Goal: Information Seeking & Learning: Find contact information

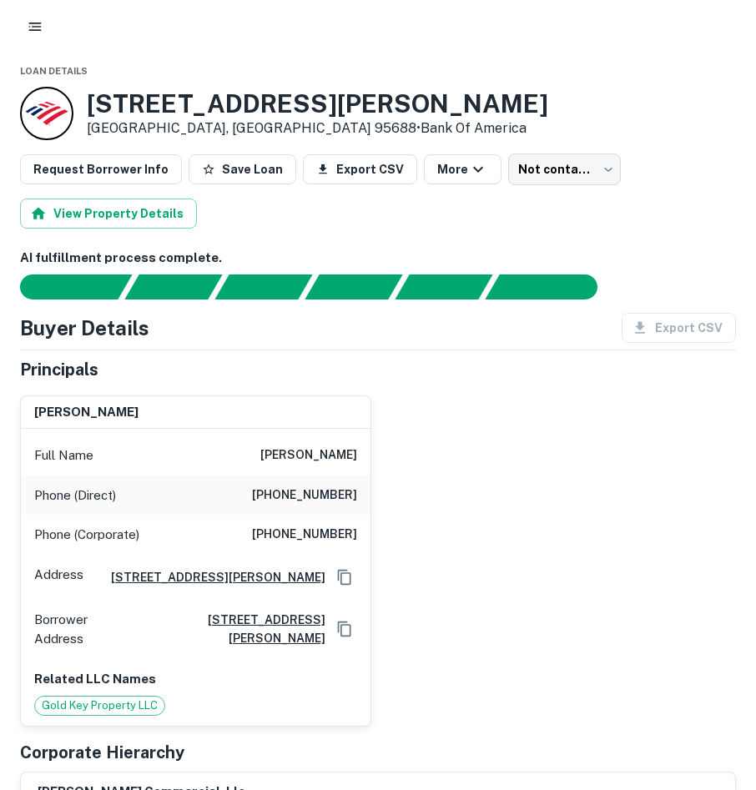
click at [339, 498] on h6 "(707) 429-4667" at bounding box center [304, 495] width 105 height 20
copy h6 "(707) 429-4667"
click at [307, 447] on h6 "edward yeh" at bounding box center [308, 455] width 97 height 20
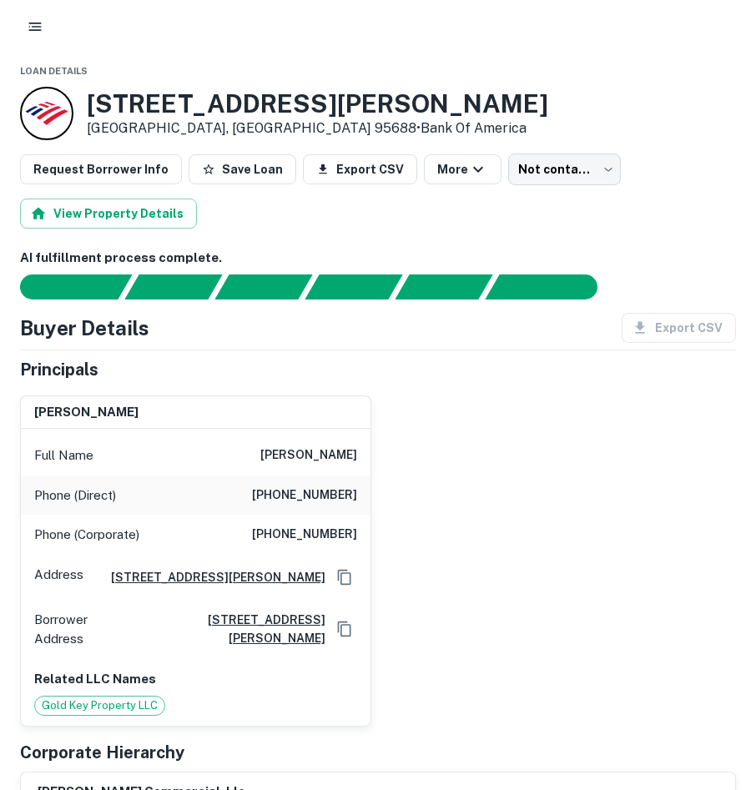
click at [311, 447] on h6 "edward yeh" at bounding box center [308, 455] width 97 height 20
drag, startPoint x: 311, startPoint y: 447, endPoint x: 339, endPoint y: 474, distance: 38.9
click at [337, 476] on div "Phone (Direct) (707) 429-4667" at bounding box center [195, 495] width 349 height 40
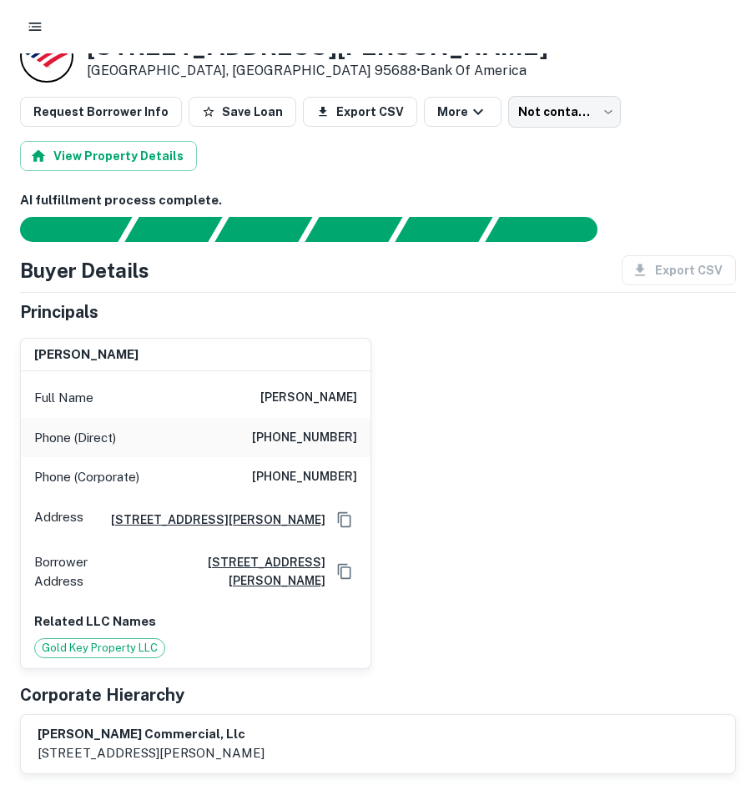
scroll to position [57, 0]
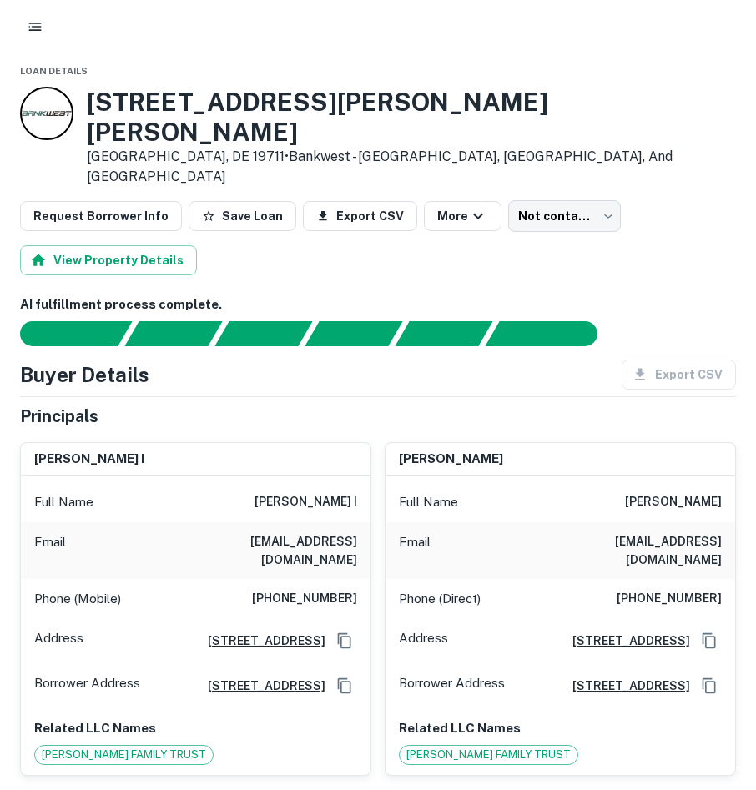
drag, startPoint x: 241, startPoint y: 460, endPoint x: 334, endPoint y: 459, distance: 93.4
click at [334, 482] on div "Full Name leslie ilene berman i" at bounding box center [195, 502] width 349 height 40
click at [755, 458] on html "Loan Details 40 Polly Drummond Hill Rd Newark, DE 19711 • Bankwest - Rockford, …" at bounding box center [378, 395] width 756 height 790
drag, startPoint x: 763, startPoint y: 458, endPoint x: 686, endPoint y: 495, distance: 85.8
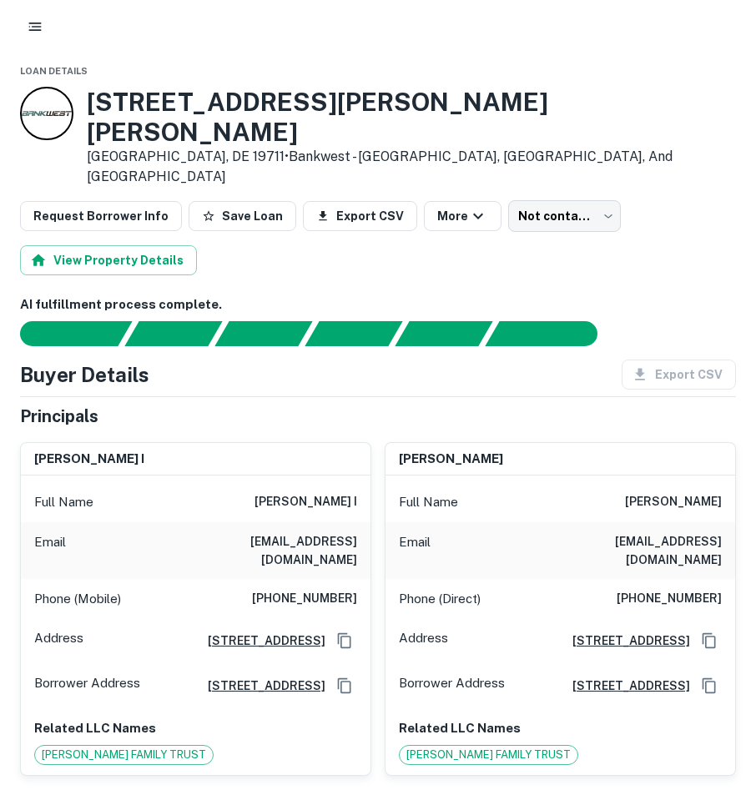
click at [686, 532] on h6 "bodyscents2000@aol.com" at bounding box center [621, 550] width 200 height 37
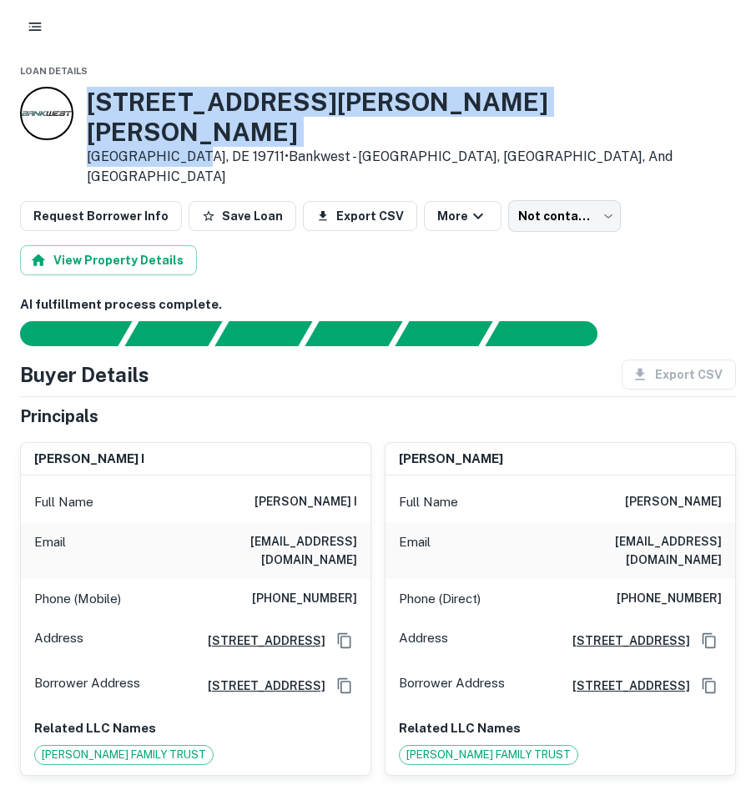
drag, startPoint x: 93, startPoint y: 100, endPoint x: 190, endPoint y: 127, distance: 100.4
click at [190, 127] on div "40 Polly Drummond Hill Rd Newark, DE 19711 • Bankwest - Rockford, Hanover, And …" at bounding box center [411, 137] width 649 height 100
copy div "40 Polly Drummond Hill Rd Newark, DE 1971"
click at [661, 589] on h6 "(310) 505-9504" at bounding box center [668, 599] width 105 height 20
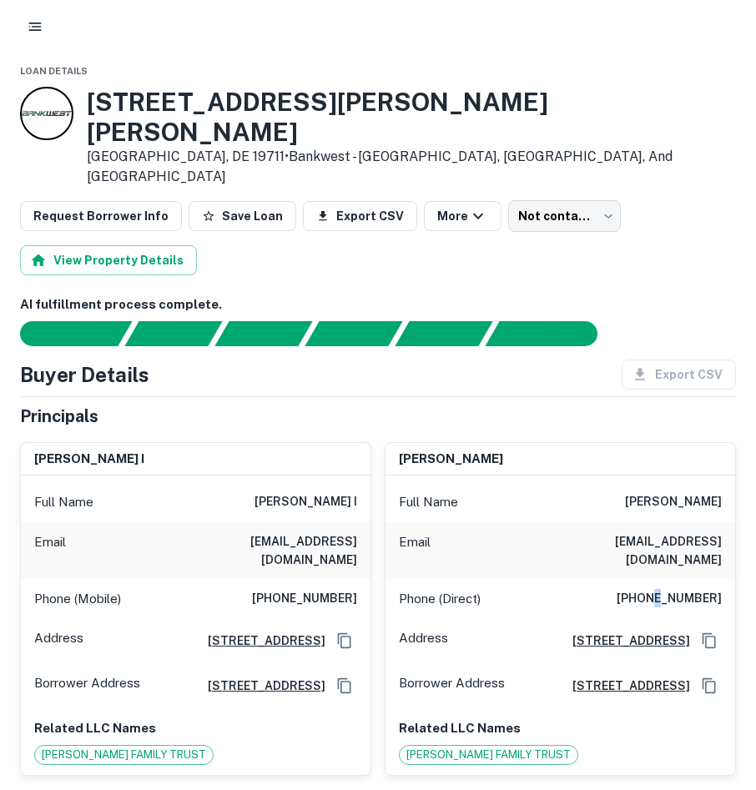
click at [661, 589] on h6 "(310) 505-9504" at bounding box center [668, 599] width 105 height 20
copy h6 "(310) 505-9504"
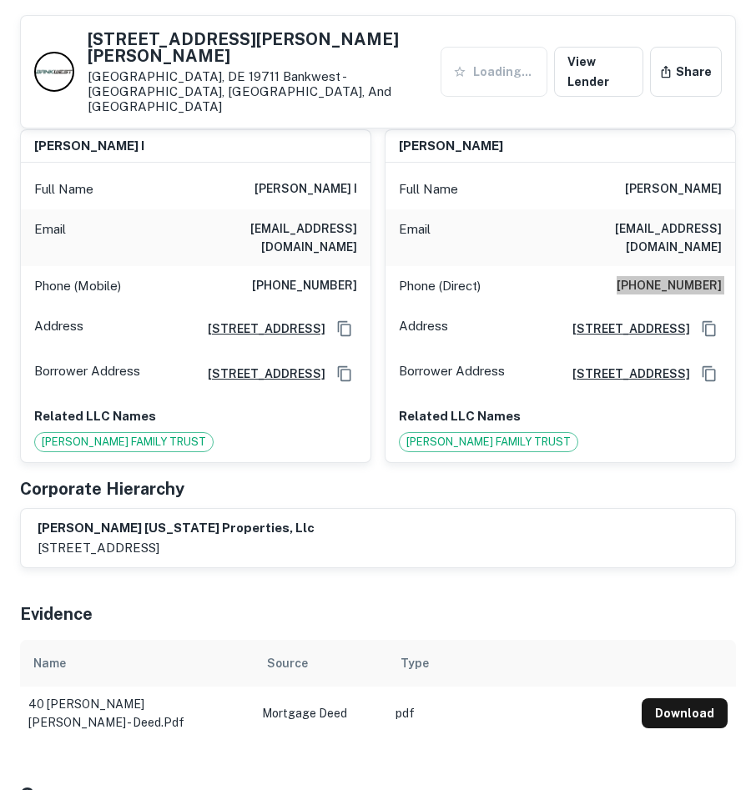
scroll to position [290, 0]
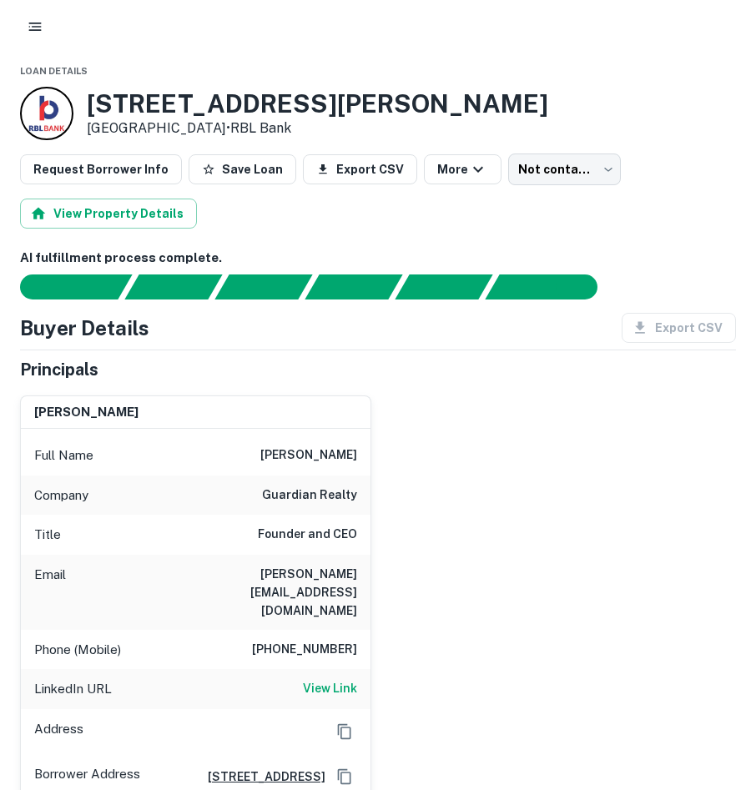
click at [317, 455] on h6 "[PERSON_NAME]" at bounding box center [308, 455] width 97 height 20
click at [298, 640] on h6 "[PHONE_NUMBER]" at bounding box center [304, 650] width 105 height 20
drag, startPoint x: 85, startPoint y: 98, endPoint x: 170, endPoint y: 119, distance: 87.8
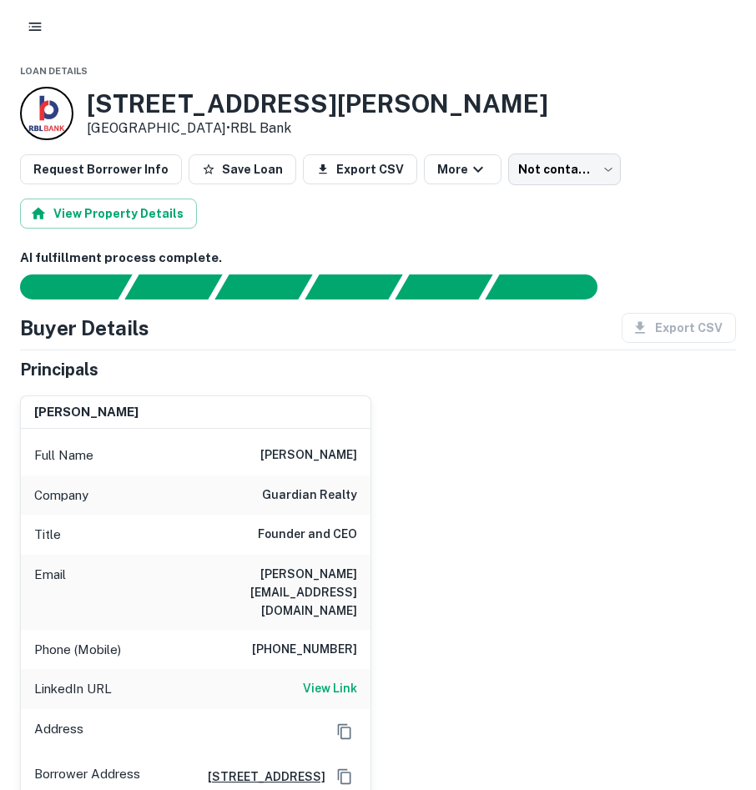
click at [204, 127] on div "660 Hegeman Ave Brooklyn, NY 11207 • RBL Bank" at bounding box center [284, 113] width 528 height 53
copy div "660 Hegeman Ave Brooklyn, NY 11207"
click at [304, 640] on h6 "917-353-3343" at bounding box center [304, 650] width 105 height 20
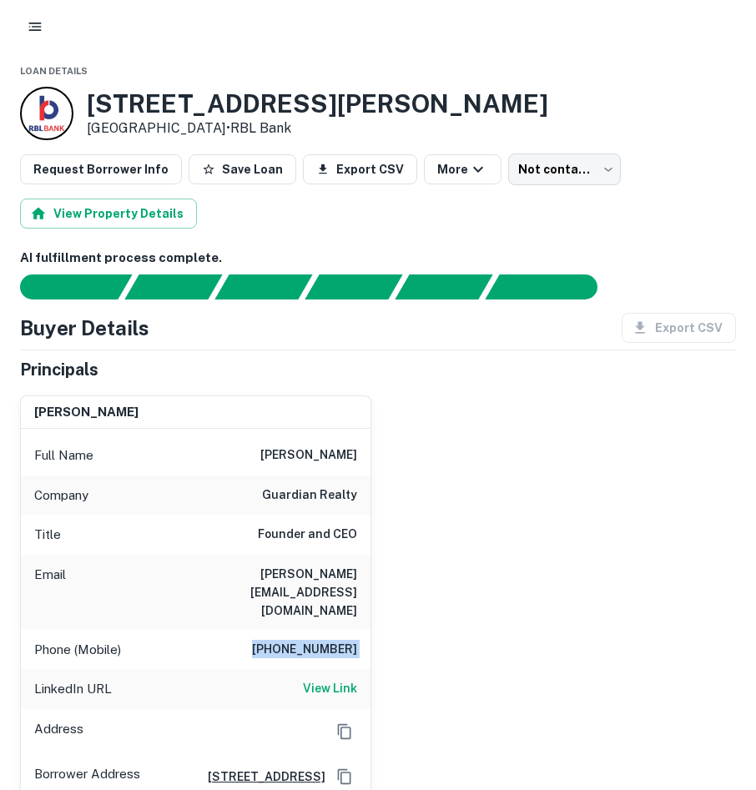
copy h6 "917-353-3343"
click at [341, 679] on h6 "View Link" at bounding box center [330, 688] width 54 height 18
click at [321, 552] on div "Title Founder and CEO" at bounding box center [195, 535] width 349 height 40
click at [312, 584] on h6 "chaim@guardian.nyc" at bounding box center [257, 592] width 200 height 55
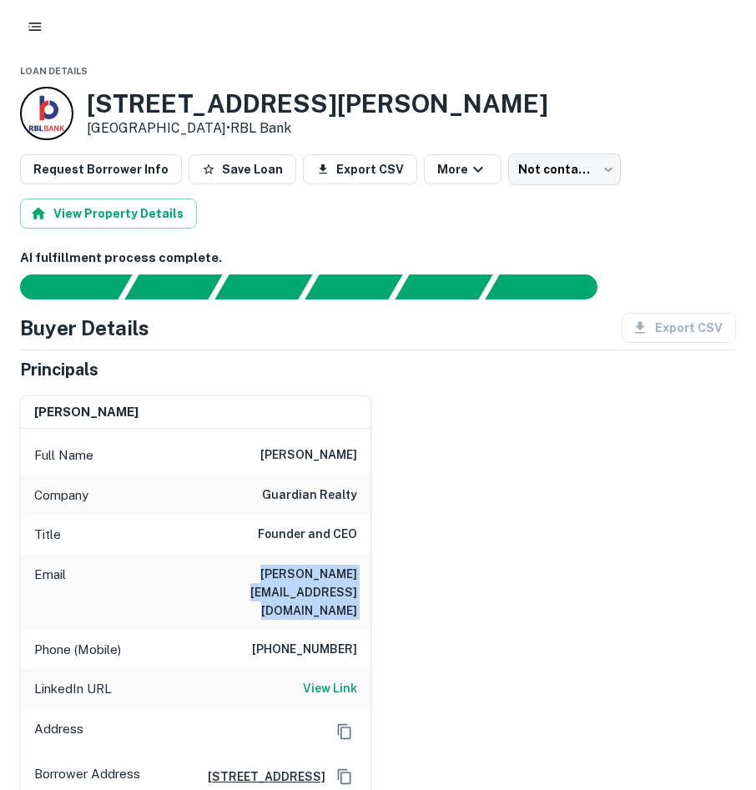
click at [312, 584] on h6 "chaim@guardian.nyc" at bounding box center [257, 592] width 200 height 55
drag, startPoint x: 312, startPoint y: 581, endPoint x: 274, endPoint y: 577, distance: 37.8
click at [274, 577] on h6 "chaim@guardian.nyc" at bounding box center [257, 592] width 200 height 55
click at [324, 498] on h6 "guardian realty" at bounding box center [309, 495] width 95 height 20
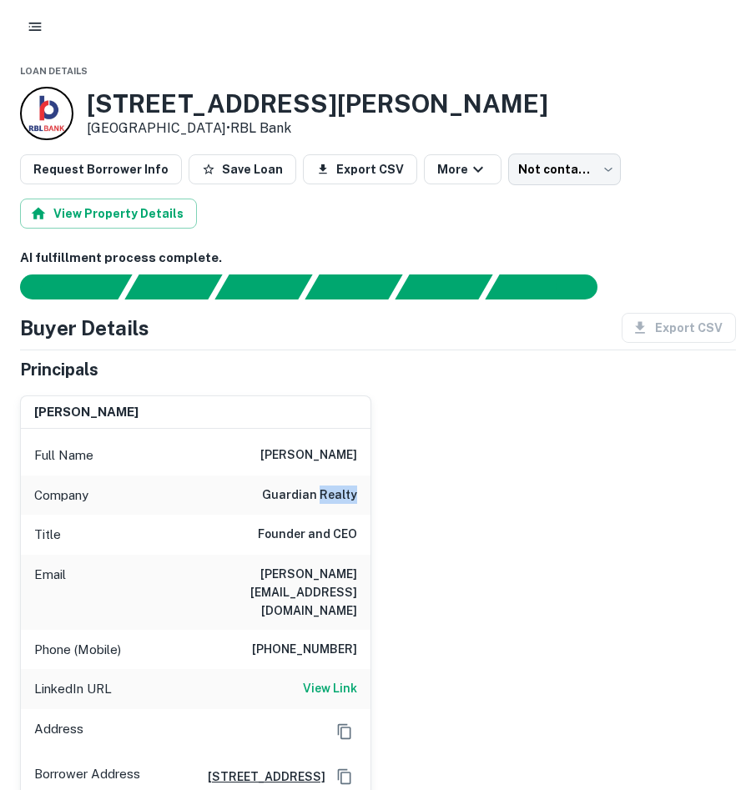
click at [324, 498] on h6 "guardian realty" at bounding box center [309, 495] width 95 height 20
drag, startPoint x: 324, startPoint y: 498, endPoint x: 306, endPoint y: 494, distance: 18.0
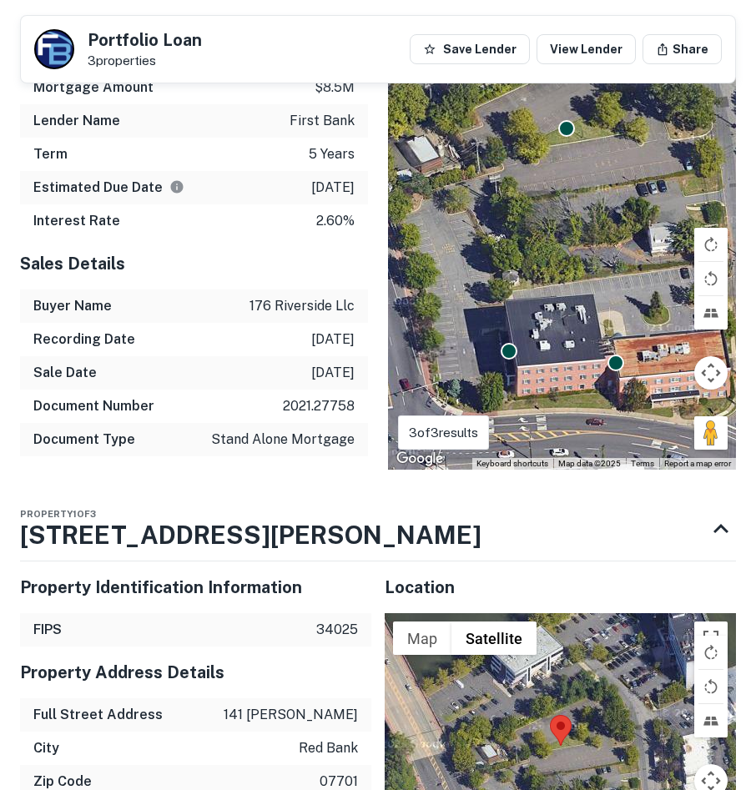
scroll to position [1862, 0]
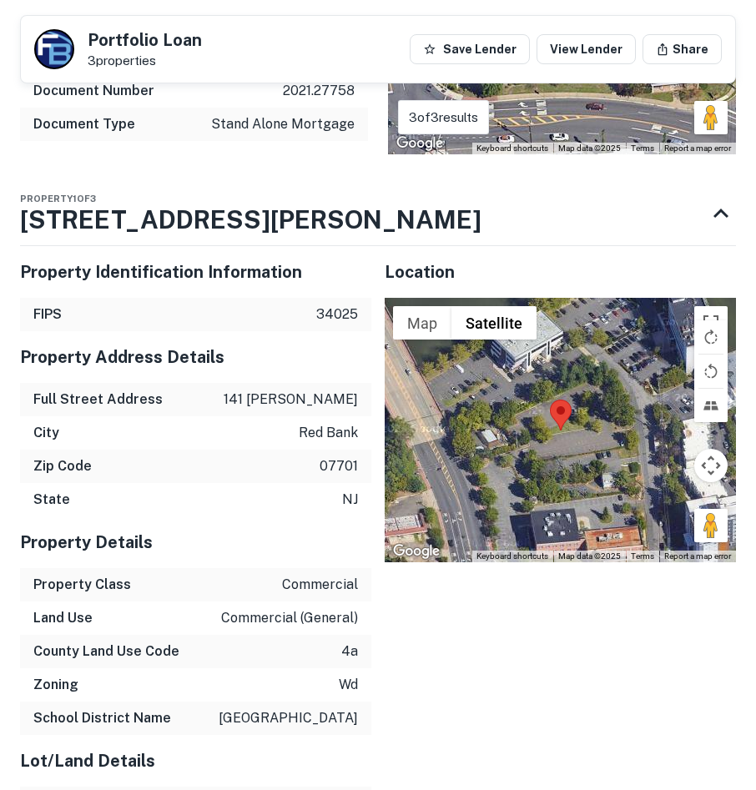
click at [308, 390] on p "141 bodman pl" at bounding box center [291, 400] width 134 height 20
copy p "141 bodman pl"
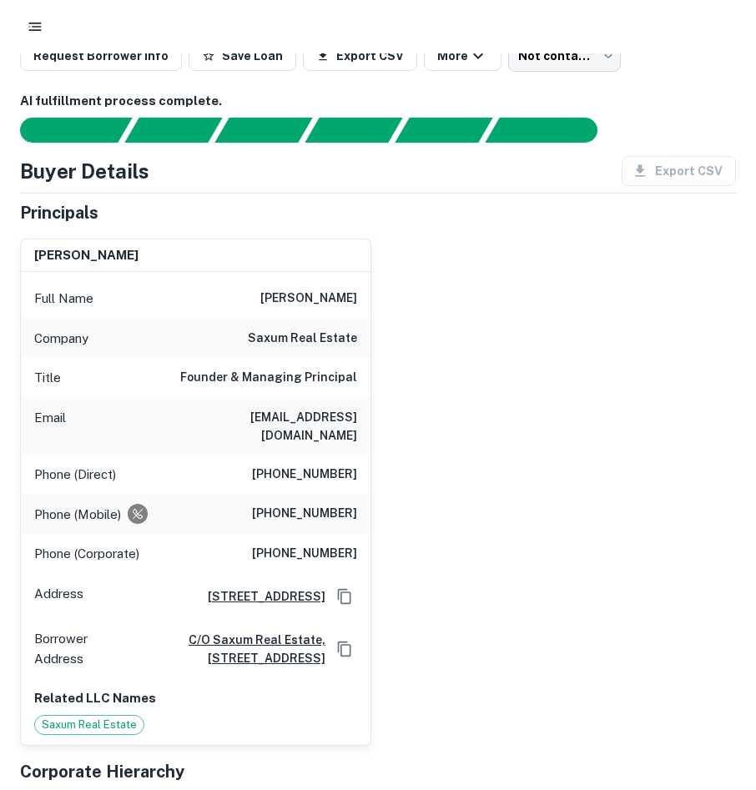
scroll to position [0, 0]
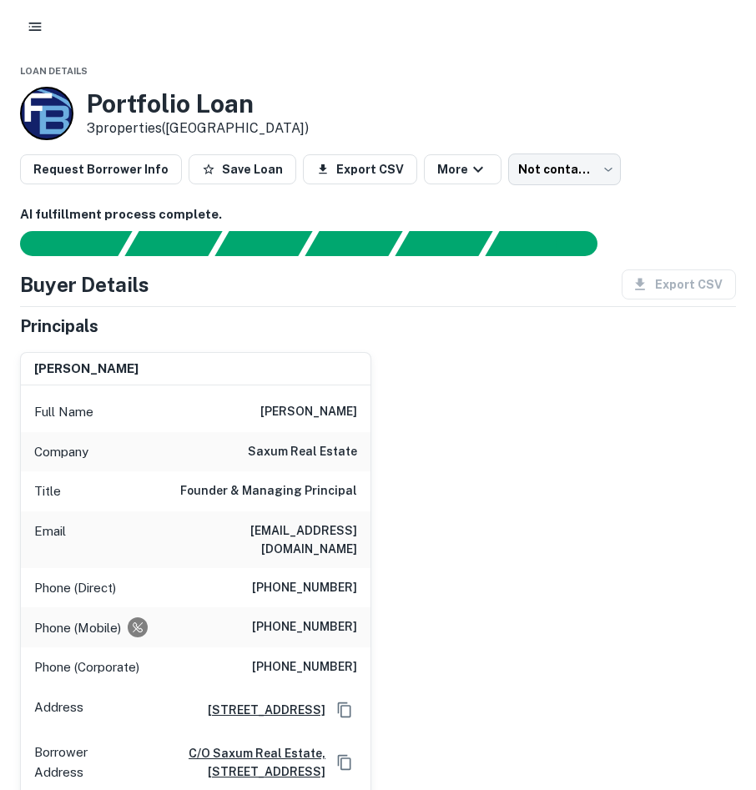
click at [298, 406] on h6 "anthony m. rinaldi" at bounding box center [308, 412] width 97 height 20
drag, startPoint x: 298, startPoint y: 406, endPoint x: 289, endPoint y: 433, distance: 28.0
click at [289, 433] on div "Company saxum real estate" at bounding box center [195, 452] width 349 height 40
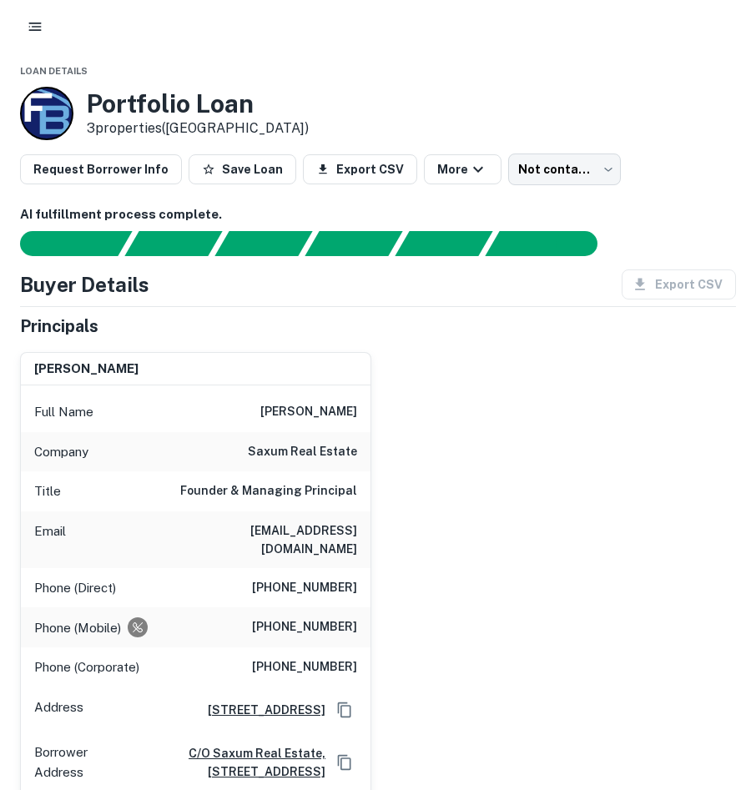
click at [318, 507] on div "Title Founder & Managing Principal" at bounding box center [195, 491] width 349 height 40
click at [321, 617] on h6 "(973) 687-5440" at bounding box center [304, 627] width 105 height 20
click at [318, 607] on div "Phone (Mobile) (973) 687-5440" at bounding box center [195, 627] width 349 height 40
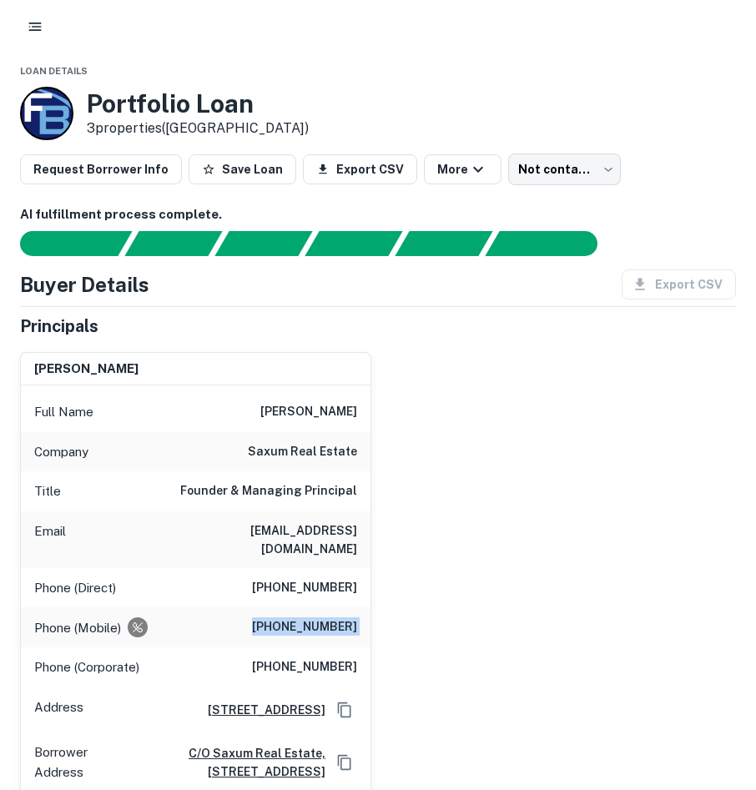
copy h6 "(973) 687-5440"
click at [313, 578] on h6 "(973) 947-0051" at bounding box center [304, 588] width 105 height 20
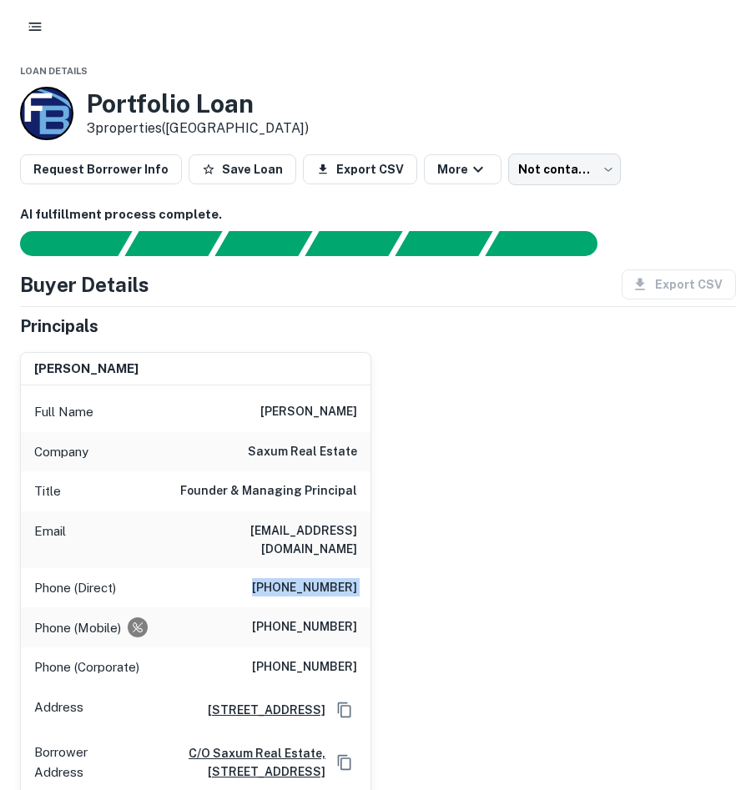
click at [313, 578] on h6 "(973) 947-0051" at bounding box center [304, 588] width 105 height 20
drag, startPoint x: 313, startPoint y: 566, endPoint x: 330, endPoint y: 574, distance: 19.1
click at [330, 578] on h6 "(973) 947-0051" at bounding box center [304, 588] width 105 height 20
click at [331, 578] on h6 "(973) 947-0051" at bounding box center [304, 588] width 105 height 20
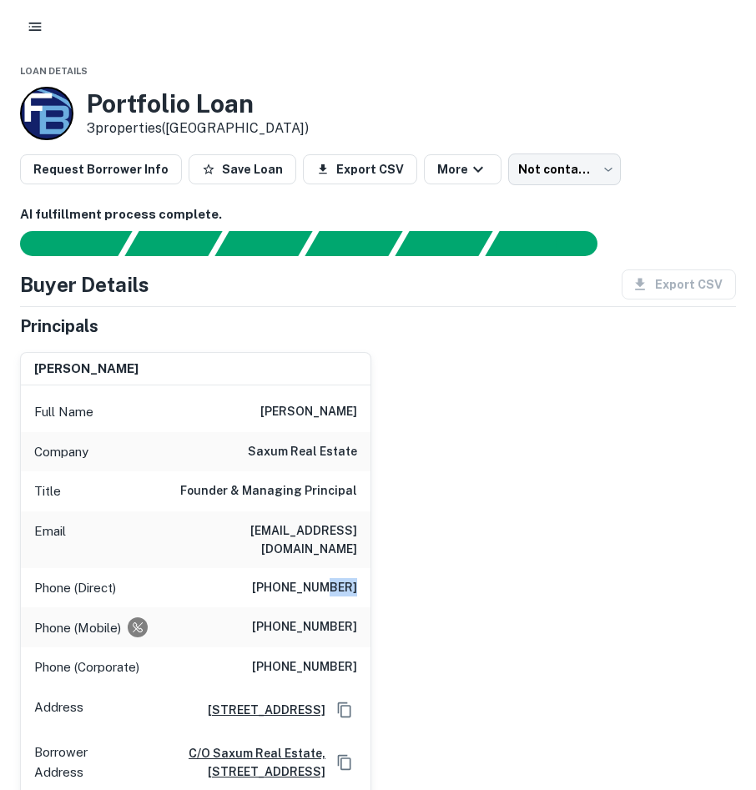
drag, startPoint x: 331, startPoint y: 572, endPoint x: 404, endPoint y: 571, distance: 72.6
click at [404, 571] on div "anthony m. rinaldi Full Name anthony m. rinaldi Company saxum real estate Title…" at bounding box center [371, 599] width 729 height 520
click at [279, 657] on h6 "(973) 947-0050" at bounding box center [304, 667] width 105 height 20
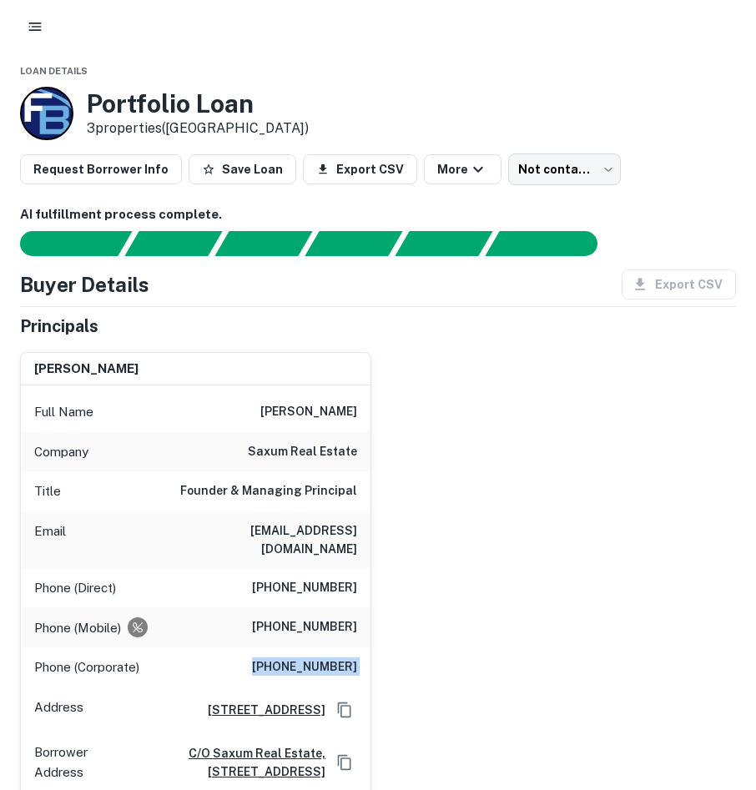
drag, startPoint x: 279, startPoint y: 646, endPoint x: 339, endPoint y: 643, distance: 60.1
click at [339, 657] on h6 "(973) 947-0050" at bounding box center [304, 667] width 105 height 20
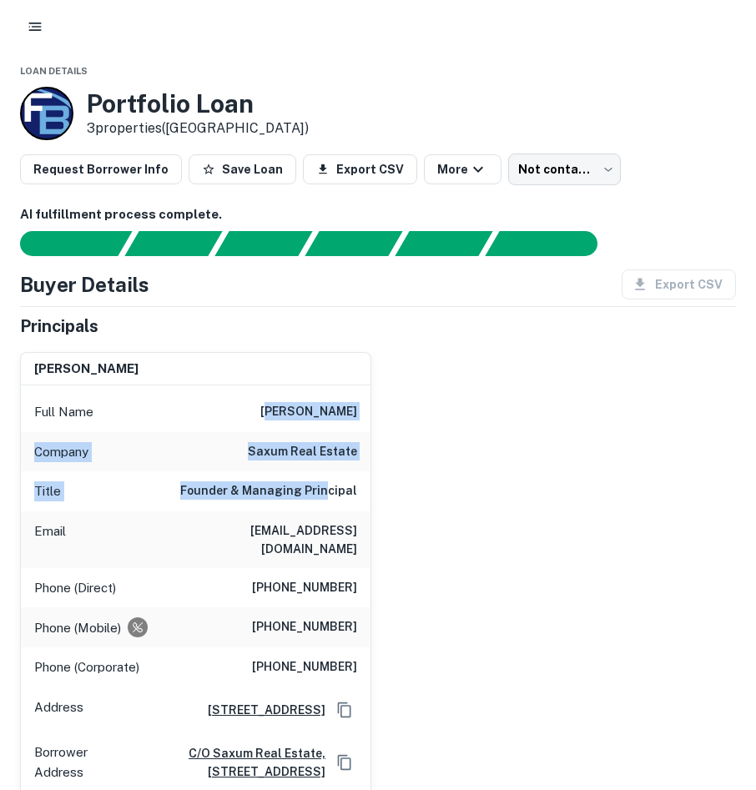
drag, startPoint x: 285, startPoint y: 444, endPoint x: 249, endPoint y: 404, distance: 53.8
click at [252, 405] on div "Full Name anthony m. rinaldi Company saxum real estate Title Founder & Managing…" at bounding box center [195, 621] width 349 height 473
click at [244, 400] on div "Full Name anthony m. rinaldi" at bounding box center [195, 412] width 349 height 40
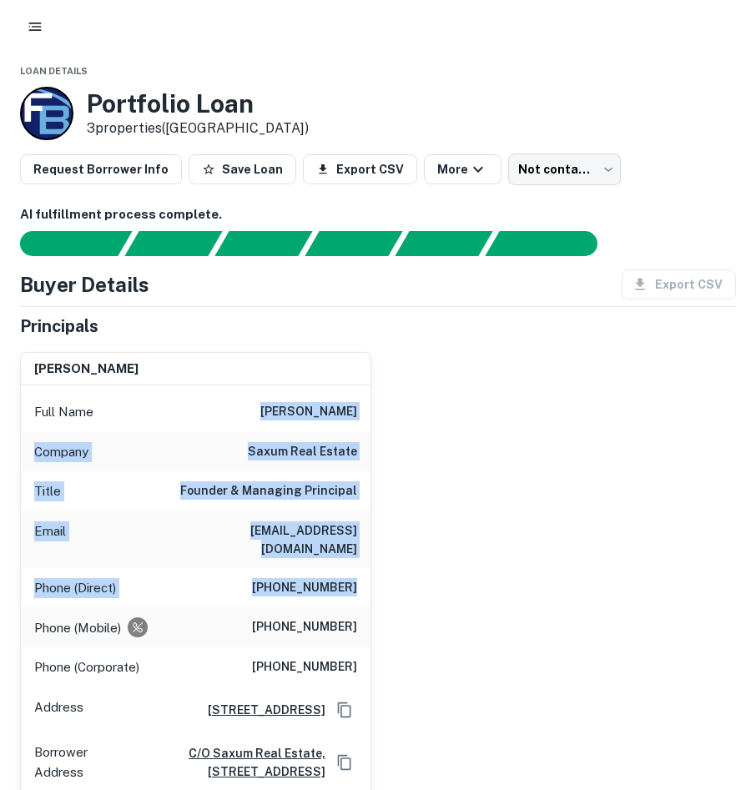
drag, startPoint x: 244, startPoint y: 400, endPoint x: 330, endPoint y: 577, distance: 197.7
click at [330, 577] on div "Full Name anthony m. rinaldi Company saxum real estate Title Founder & Managing…" at bounding box center [195, 621] width 349 height 473
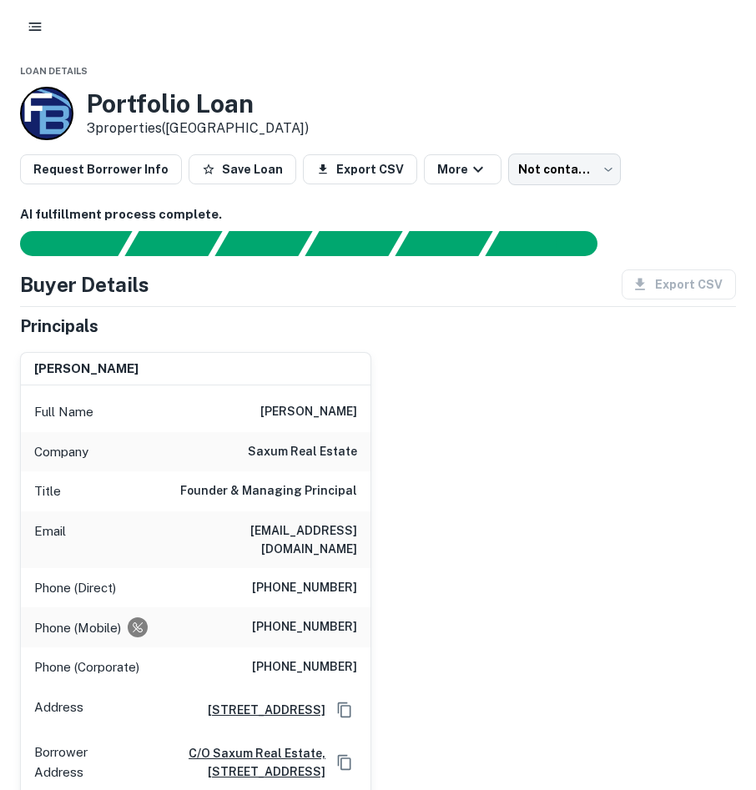
drag, startPoint x: 330, startPoint y: 577, endPoint x: 364, endPoint y: 611, distance: 47.2
click at [364, 611] on div "Phone (Mobile) (973) 687-5440" at bounding box center [195, 627] width 349 height 40
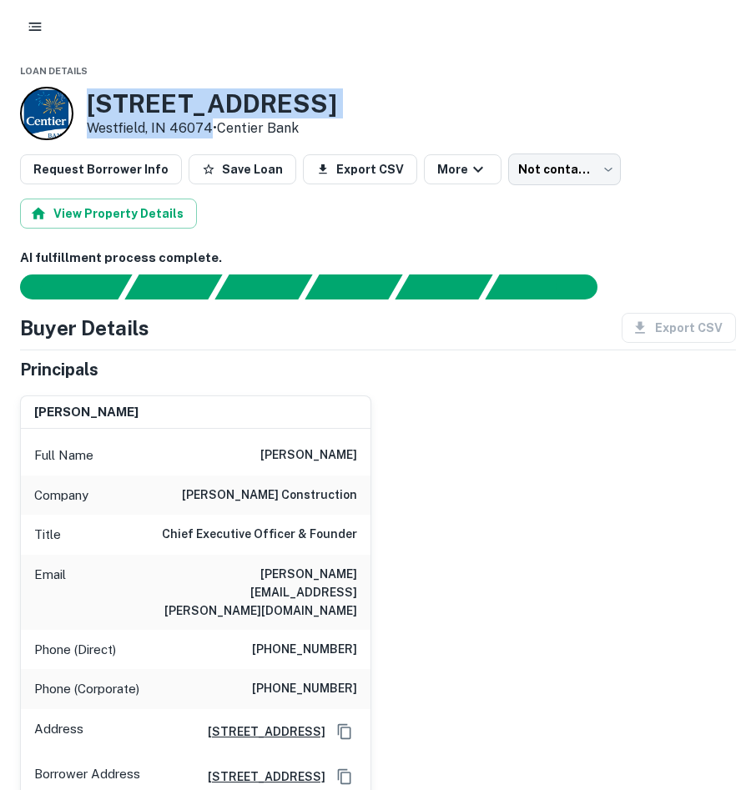
drag, startPoint x: 89, startPoint y: 101, endPoint x: 209, endPoint y: 127, distance: 122.0
click at [209, 127] on div "[STREET_ADDRESS] • Centier Bank" at bounding box center [212, 113] width 250 height 50
copy div "[STREET_ADDRESS]"
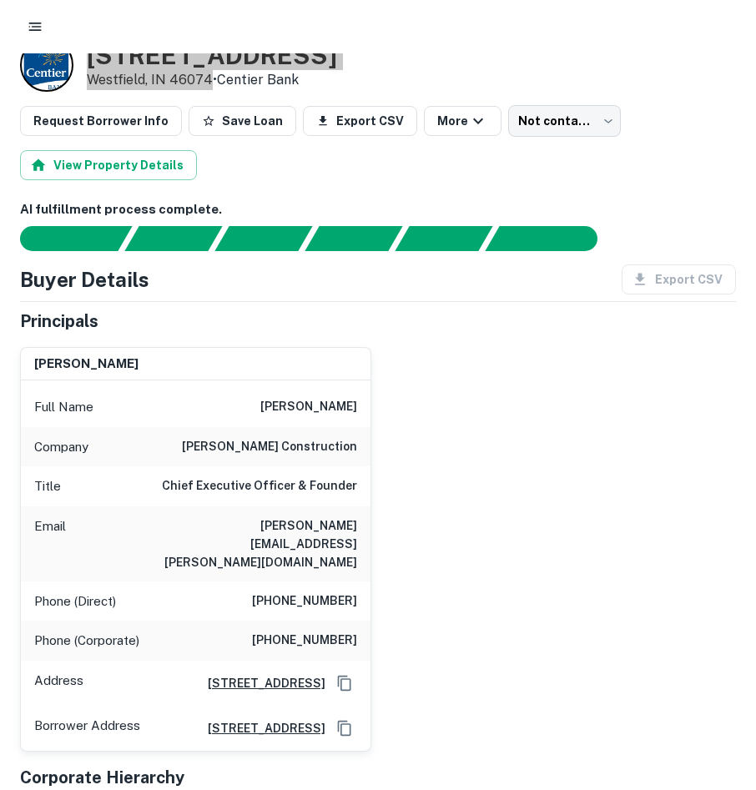
scroll to position [83, 0]
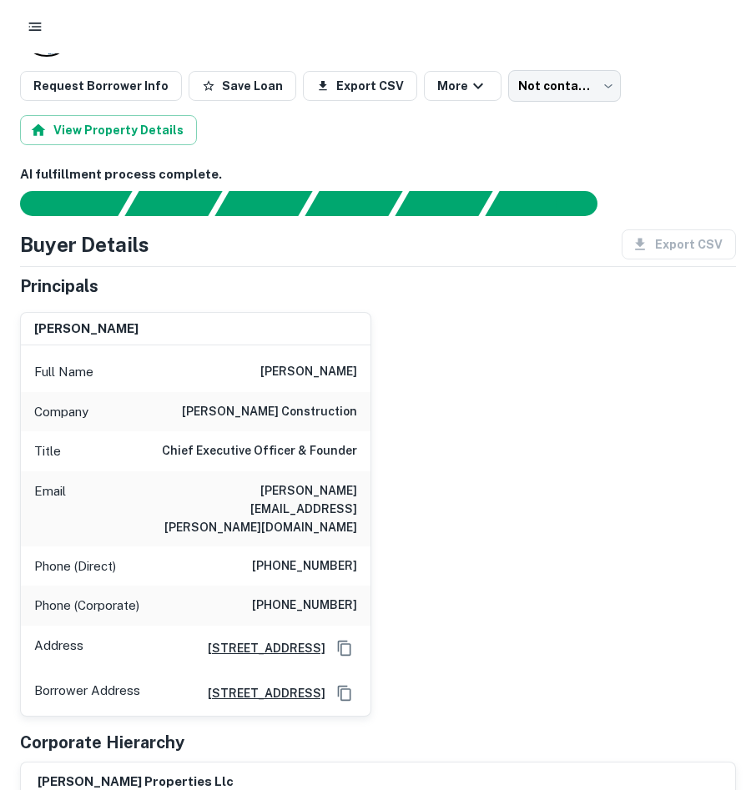
click at [301, 556] on h6 "[PHONE_NUMBER]" at bounding box center [304, 566] width 105 height 20
drag, startPoint x: 301, startPoint y: 521, endPoint x: 285, endPoint y: 534, distance: 20.2
click at [285, 556] on h6 "[PHONE_NUMBER]" at bounding box center [304, 566] width 105 height 20
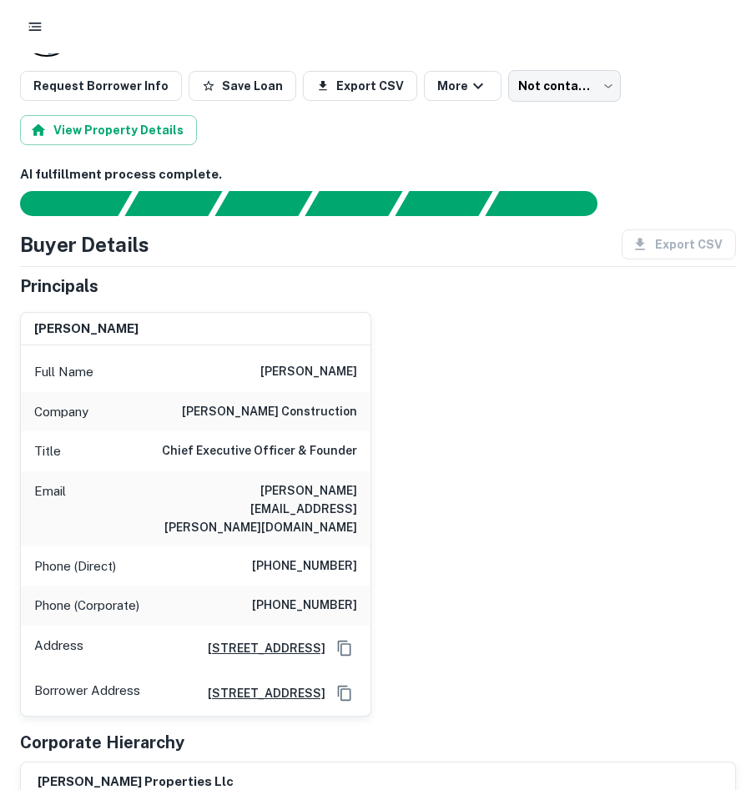
click at [290, 586] on div "Phone (Corporate) [PHONE_NUMBER]" at bounding box center [195, 606] width 349 height 40
click at [290, 586] on div "Phone (Corporate) (317) 867-3462" at bounding box center [195, 606] width 349 height 40
copy h6 "(317) 867-3462"
click at [309, 556] on h6 "(317) 763-1610" at bounding box center [304, 566] width 105 height 20
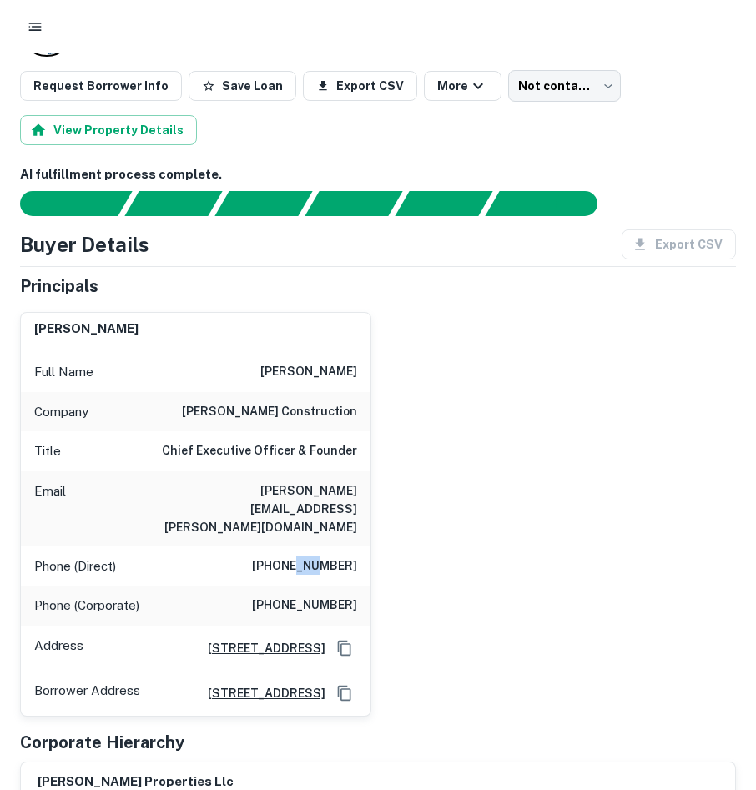
click at [309, 556] on h6 "(317) 763-1610" at bounding box center [304, 566] width 105 height 20
copy h6 "(317) 763-1610"
click at [343, 556] on h6 "(317) 763-1610" at bounding box center [304, 566] width 105 height 20
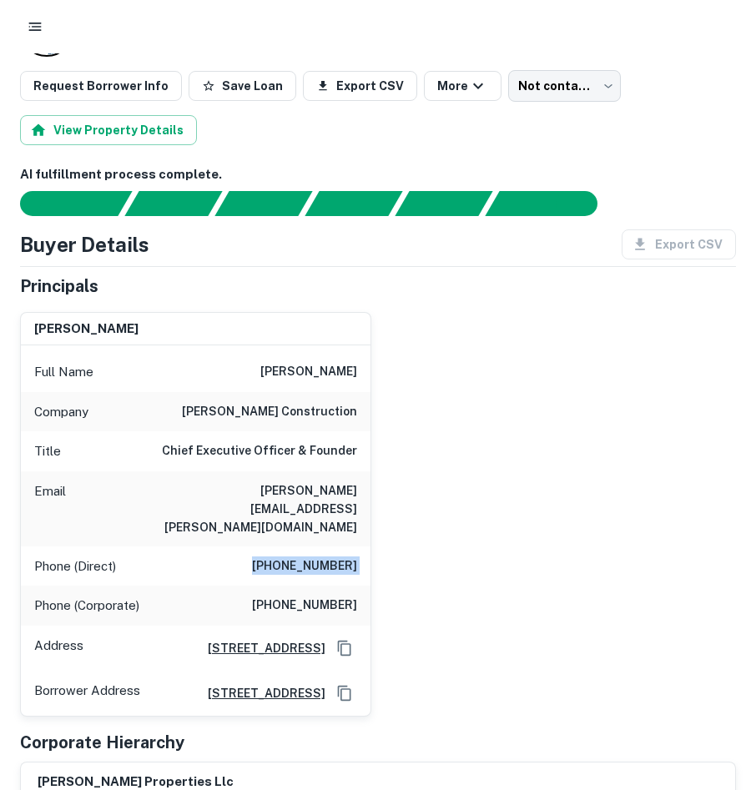
click at [343, 556] on h6 "(317) 763-1610" at bounding box center [304, 566] width 105 height 20
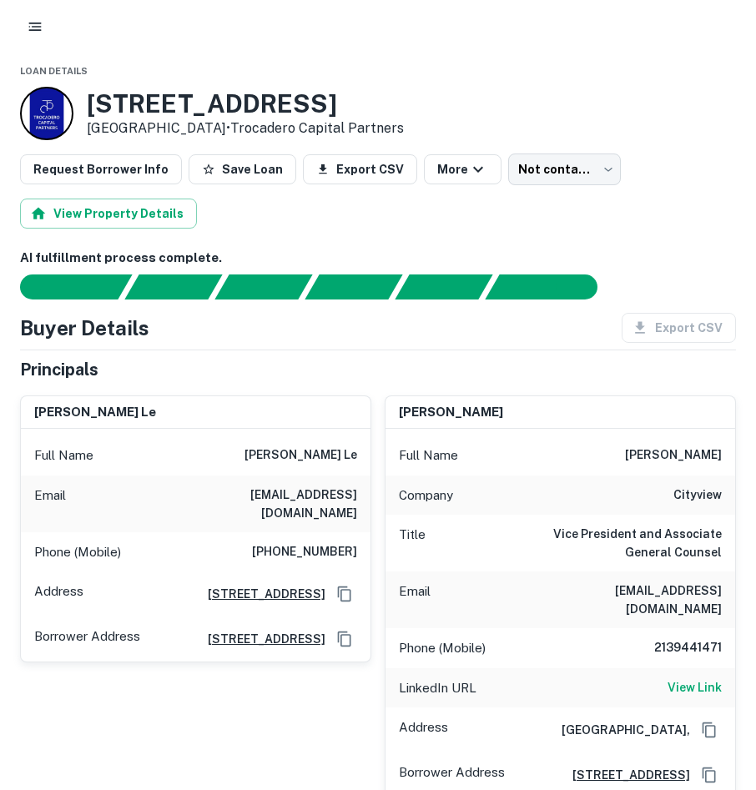
drag, startPoint x: 88, startPoint y: 104, endPoint x: 234, endPoint y: 137, distance: 148.7
click at [234, 137] on div "11500 Pico Blvd Los Angeles, CA 90064 • Trocadero Capital Partners" at bounding box center [245, 113] width 317 height 50
drag, startPoint x: 234, startPoint y: 137, endPoint x: 219, endPoint y: 133, distance: 15.4
copy div "11500 Pico Blvd Los Angeles, CA 90064"
click at [273, 354] on div "Buyer Details Export CSV Principals anna t le Full Name anna t le Email anniele…" at bounding box center [378, 701] width 716 height 776
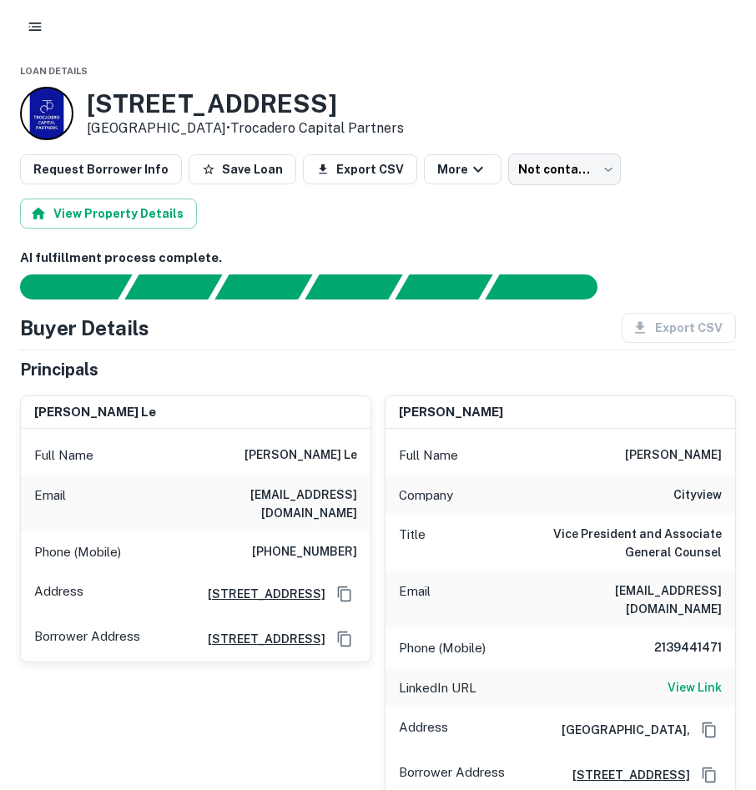
click at [706, 500] on h6 "cityview" at bounding box center [697, 495] width 48 height 20
copy h6 "cityview"
click at [486, 493] on div "Company cityview" at bounding box center [559, 495] width 349 height 40
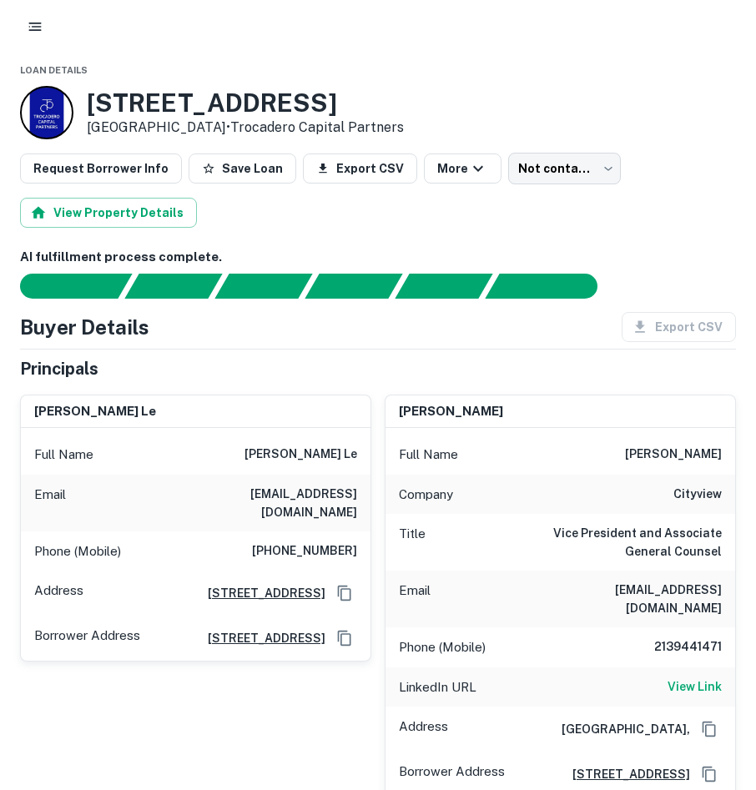
scroll to position [83, 0]
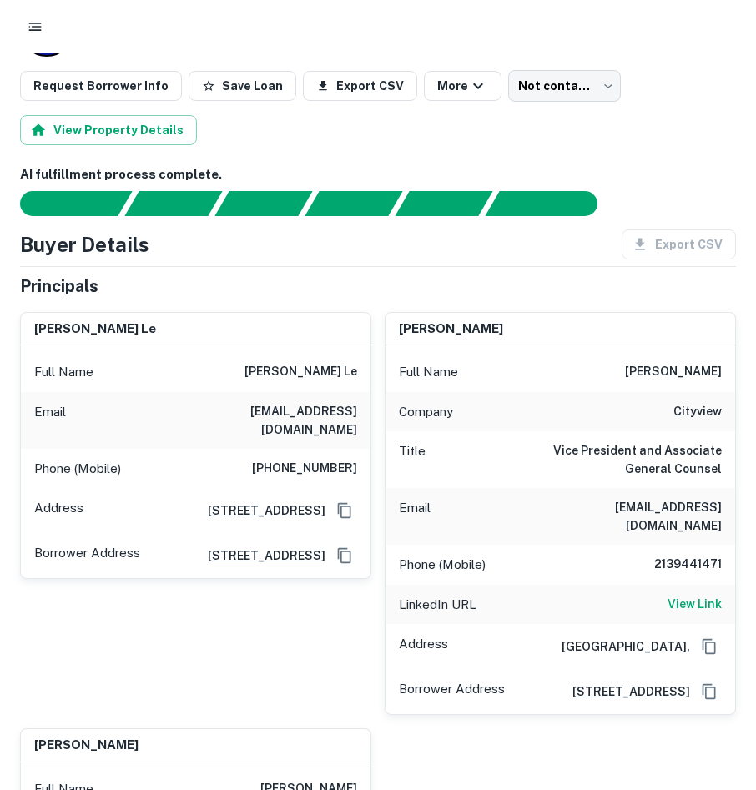
click at [127, 5] on div at bounding box center [378, 26] width 756 height 53
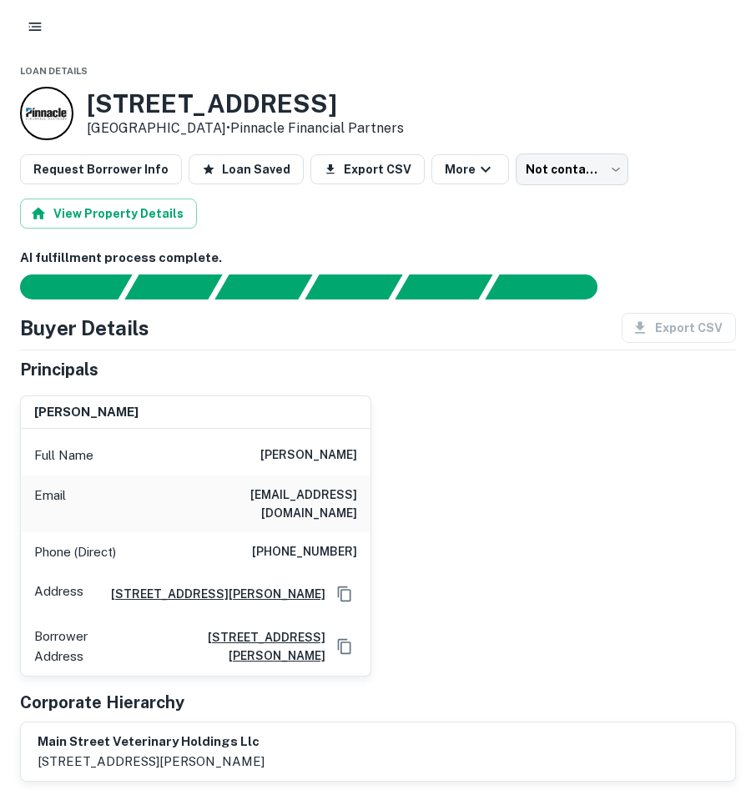
drag, startPoint x: 88, startPoint y: 107, endPoint x: 213, endPoint y: 125, distance: 125.6
click at [213, 125] on div "20310 N MAIN ST Cornelius, NC 28031 • Pinnacle Financial Partners" at bounding box center [245, 113] width 317 height 50
drag, startPoint x: 213, startPoint y: 125, endPoint x: 169, endPoint y: 123, distance: 43.4
copy div "20310 N MAIN ST Cornelius, NC 28031"
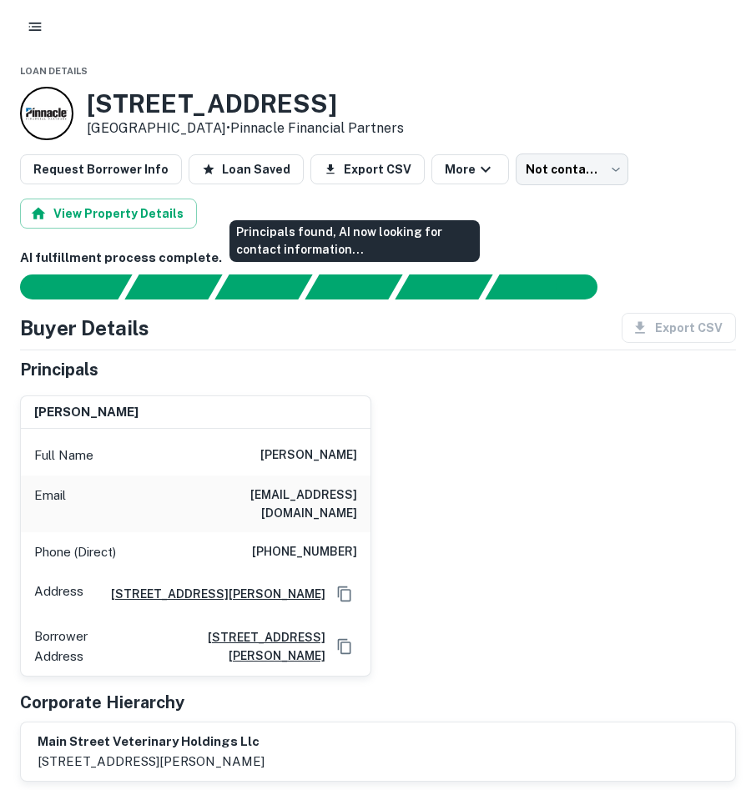
click at [365, 254] on div "Principals found, AI now looking for contact information..." at bounding box center [354, 241] width 250 height 42
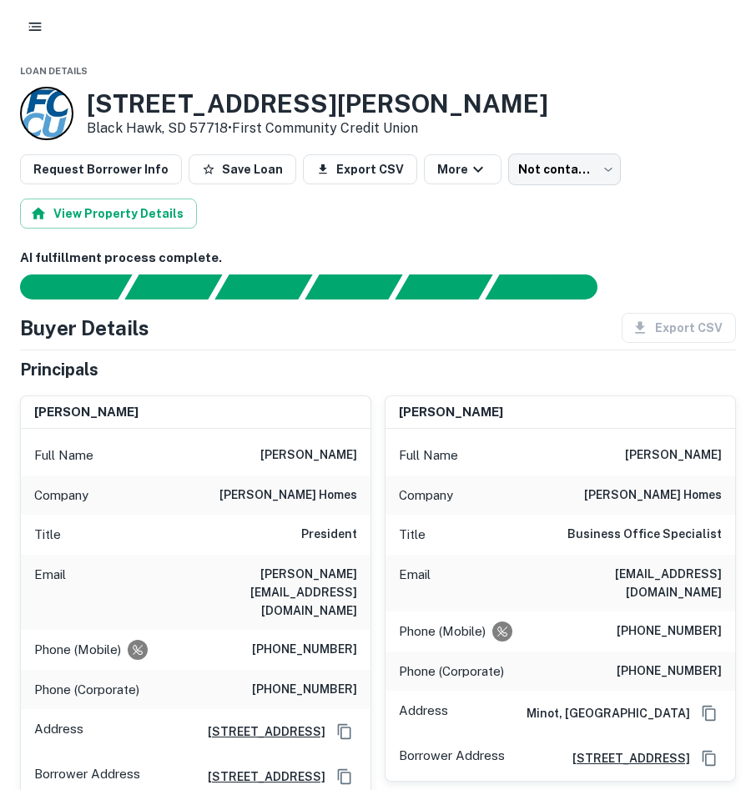
scroll to position [83, 0]
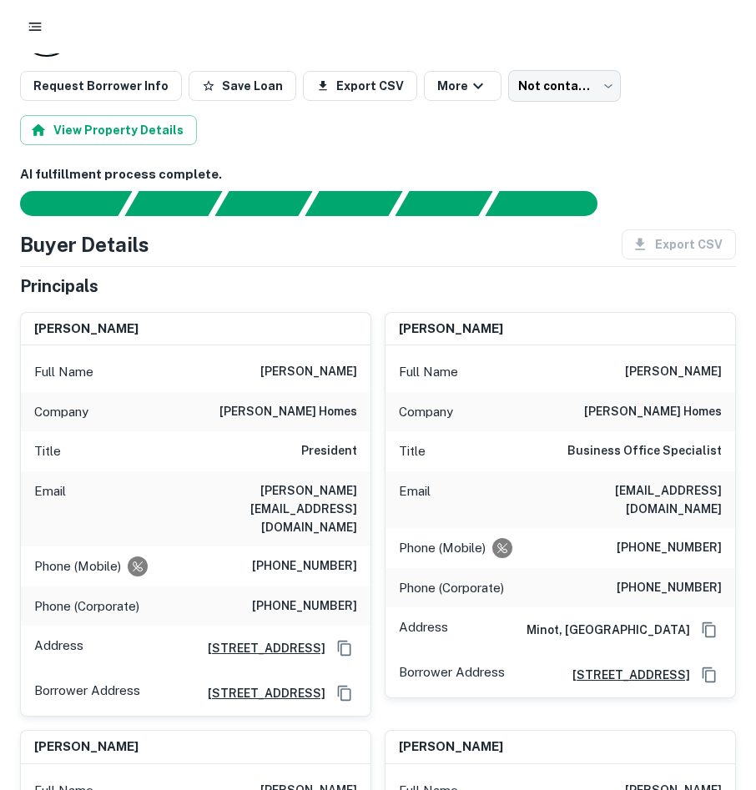
click at [323, 414] on h6 "[PERSON_NAME] homes" at bounding box center [288, 412] width 138 height 20
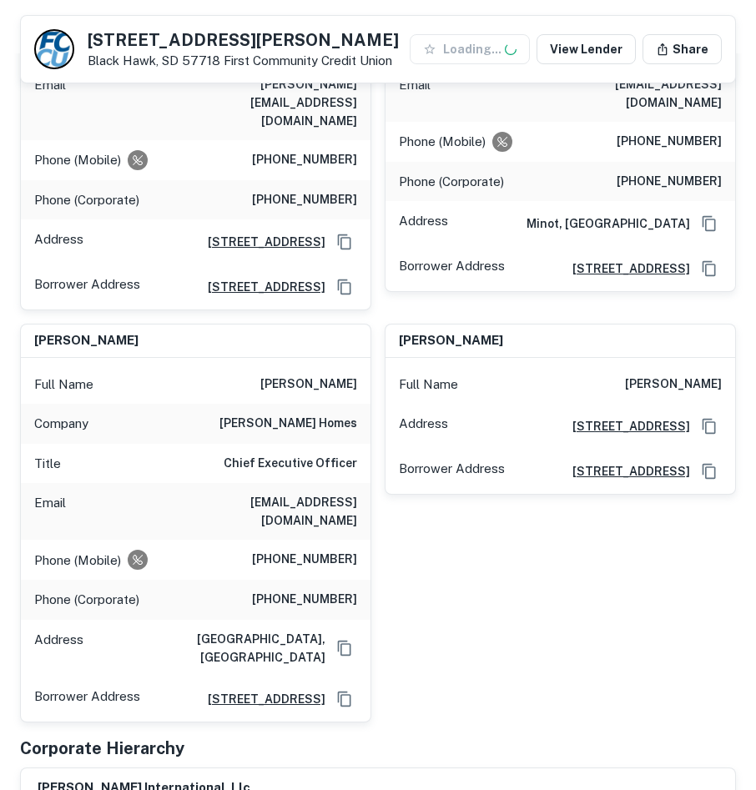
scroll to position [110, 0]
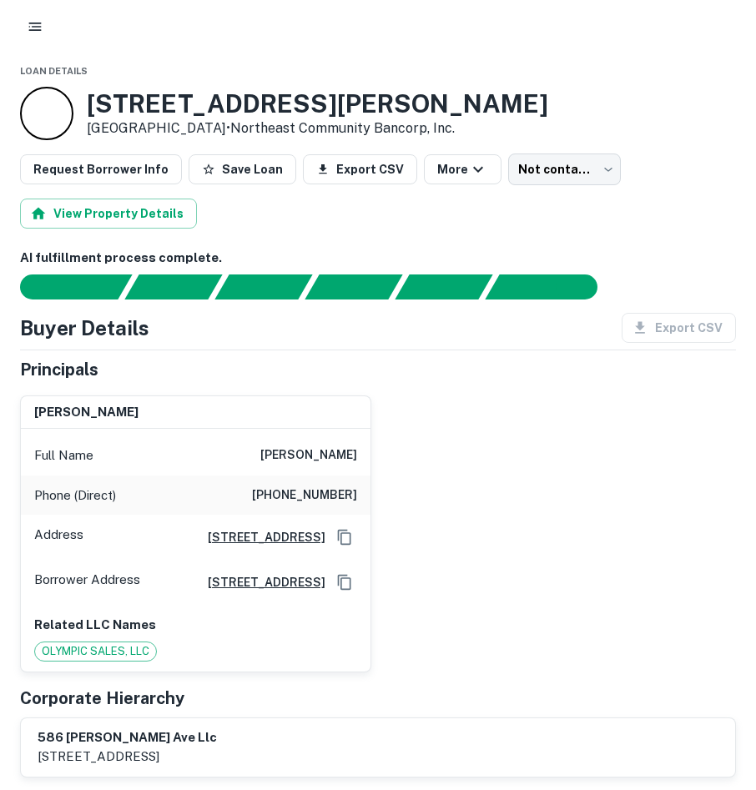
click at [330, 495] on h6 "[PHONE_NUMBER]" at bounding box center [304, 495] width 105 height 20
click at [330, 495] on h6 "(845) 782-4659" at bounding box center [304, 495] width 105 height 20
copy h6 "(845) 782-4659"
drag, startPoint x: 103, startPoint y: 107, endPoint x: 203, endPoint y: 134, distance: 103.8
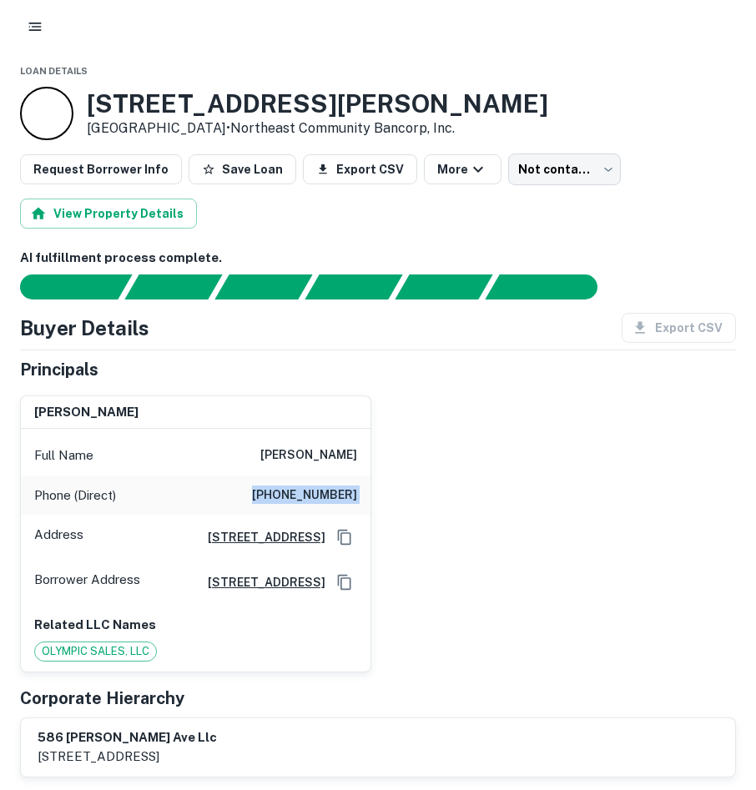
click at [203, 134] on div "586 Marcy Ave Brooklyn, NY 11206 • Northeast Community Bancorp, Inc." at bounding box center [284, 113] width 528 height 53
copy div "586 Marcy Ave Brooklyn, NY 11206"
click at [378, 480] on div "moshe jacobowitz Full Name moshe jacobowitz Phone (Direct) (845) 782-4659 Addre…" at bounding box center [371, 527] width 729 height 290
click at [318, 495] on h6 "(845) 782-4659" at bounding box center [304, 495] width 105 height 20
click at [319, 495] on h6 "(845) 782-4659" at bounding box center [304, 495] width 105 height 20
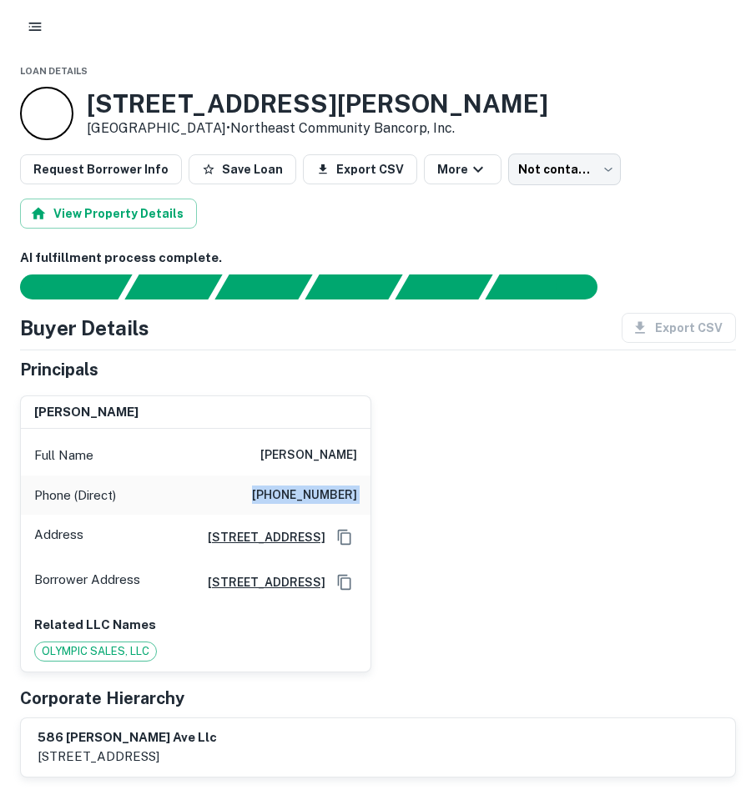
click at [319, 495] on h6 "(845) 782-4659" at bounding box center [304, 495] width 105 height 20
copy h6 "(845) 782-4659"
drag, startPoint x: 354, startPoint y: 457, endPoint x: 339, endPoint y: 452, distance: 15.0
click at [354, 457] on h6 "moshe jacobowitz" at bounding box center [308, 455] width 97 height 20
drag, startPoint x: 172, startPoint y: 95, endPoint x: 375, endPoint y: 98, distance: 203.5
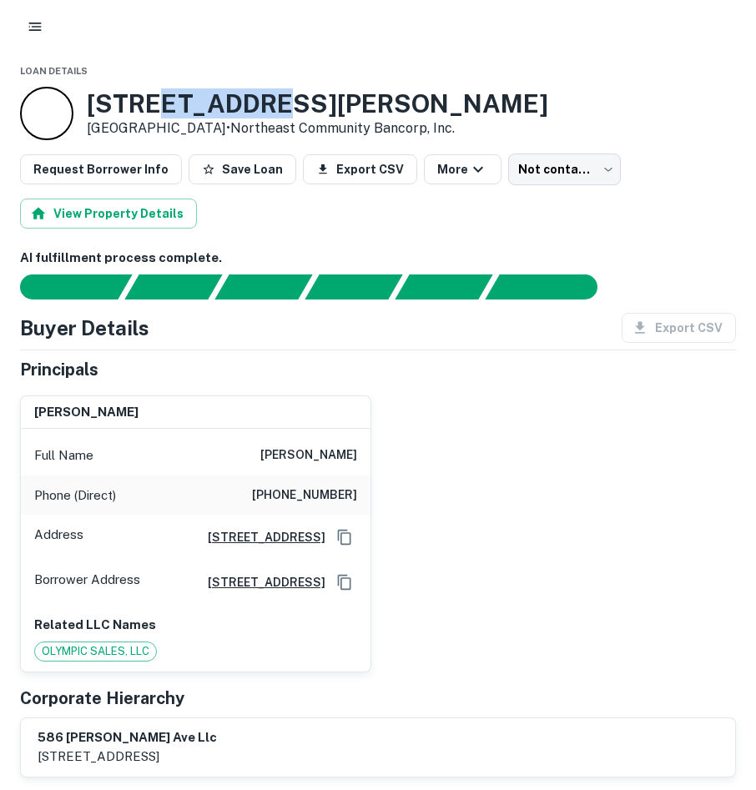
click at [375, 98] on h3 "586 Marcy Ave" at bounding box center [317, 103] width 461 height 30
drag, startPoint x: 375, startPoint y: 98, endPoint x: 309, endPoint y: 103, distance: 66.1
click at [309, 103] on h3 "586 Marcy Ave" at bounding box center [317, 103] width 461 height 30
drag, startPoint x: 196, startPoint y: 103, endPoint x: 143, endPoint y: 102, distance: 52.6
click at [143, 102] on h3 "586 Marcy Ave" at bounding box center [317, 103] width 461 height 30
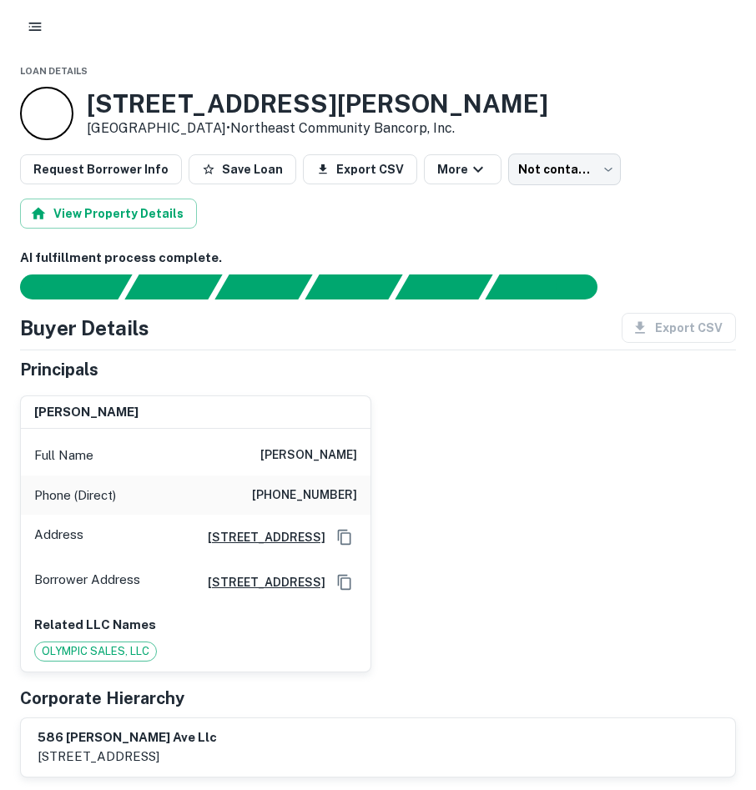
drag, startPoint x: 143, startPoint y: 102, endPoint x: 86, endPoint y: 111, distance: 58.3
click at [86, 111] on div "586 Marcy Ave Brooklyn, NY 11206 • Northeast Community Bancorp, Inc." at bounding box center [284, 113] width 528 height 53
drag, startPoint x: 103, startPoint y: 111, endPoint x: 116, endPoint y: 118, distance: 14.2
click at [116, 118] on h3 "586 Marcy Ave" at bounding box center [317, 103] width 461 height 30
drag, startPoint x: 116, startPoint y: 118, endPoint x: 133, endPoint y: 113, distance: 17.4
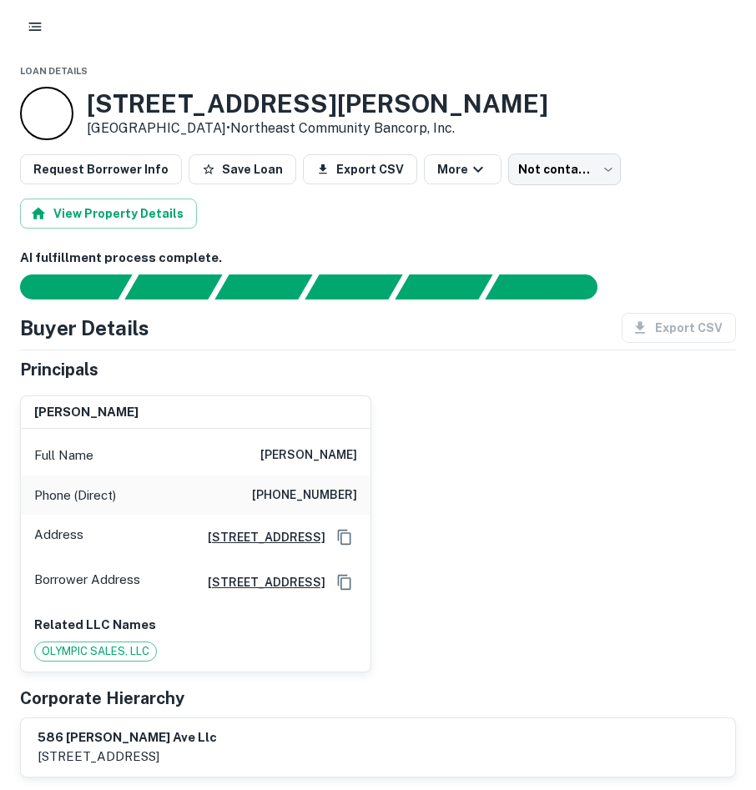
click at [133, 113] on h3 "586 Marcy Ave" at bounding box center [317, 103] width 461 height 30
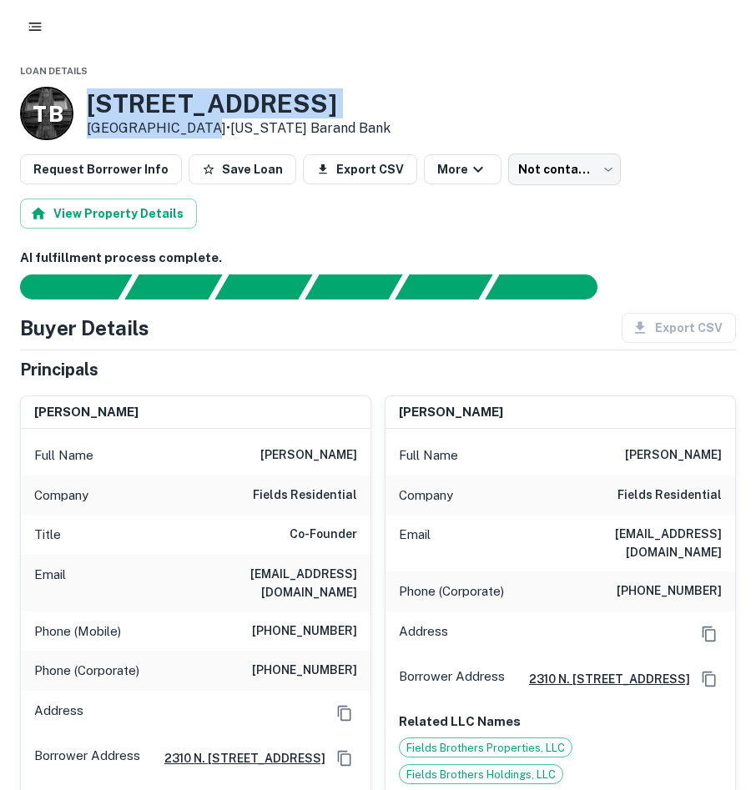
drag, startPoint x: 92, startPoint y: 98, endPoint x: 190, endPoint y: 123, distance: 101.8
click at [190, 123] on div "T B [STREET_ADDRESS] • [US_STATE] Barand Bank" at bounding box center [205, 113] width 370 height 53
copy div "[STREET_ADDRESS]"
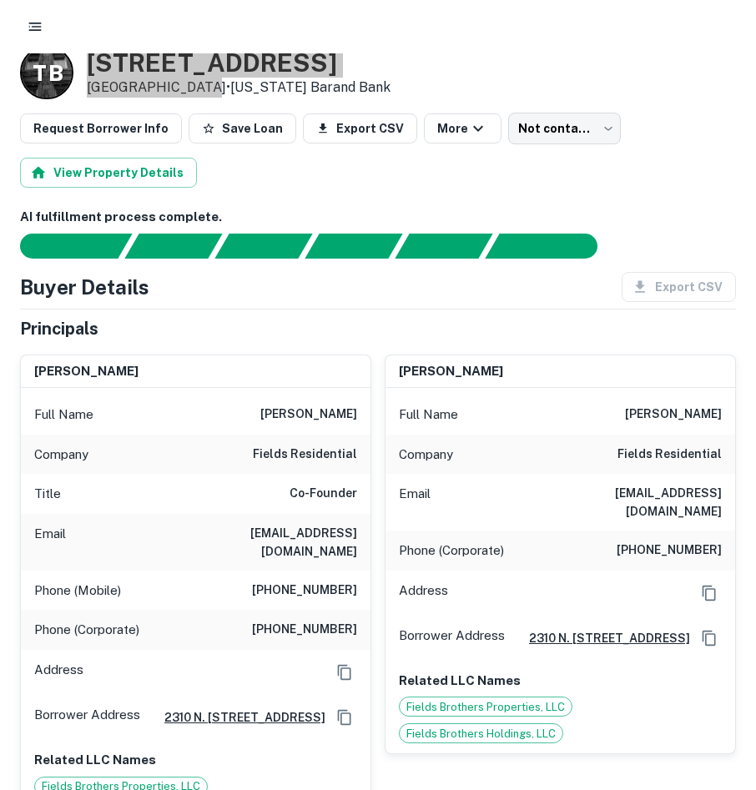
scroll to position [83, 0]
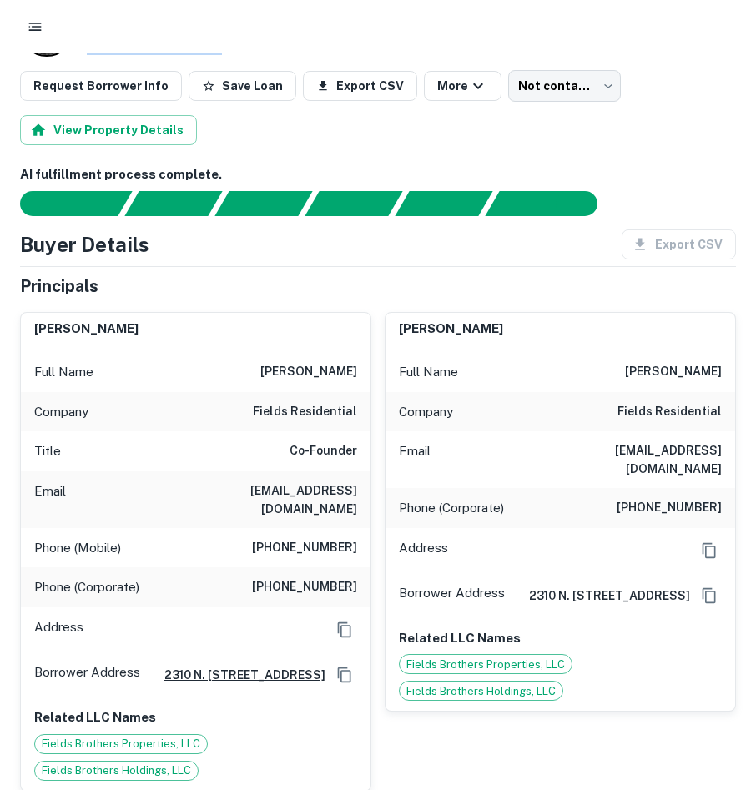
click at [699, 498] on h6 "[PHONE_NUMBER]" at bounding box center [668, 508] width 105 height 20
click at [335, 538] on h6 "[PHONE_NUMBER]" at bounding box center [304, 548] width 105 height 20
click at [334, 538] on h6 "[PHONE_NUMBER]" at bounding box center [304, 548] width 105 height 20
copy h6 "[PHONE_NUMBER]"
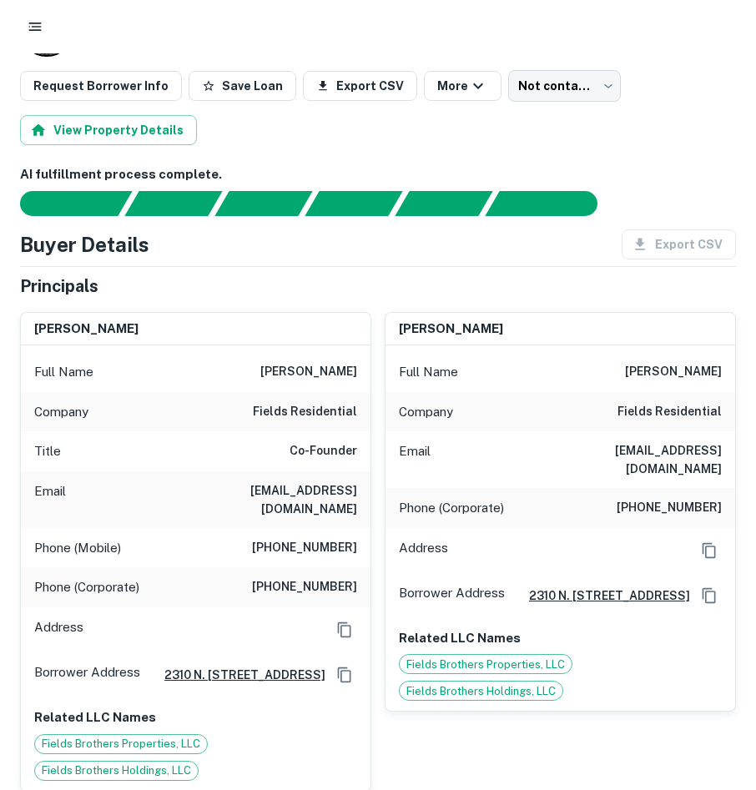
drag, startPoint x: 260, startPoint y: 491, endPoint x: 260, endPoint y: 441, distance: 50.0
click at [260, 471] on div "Email [EMAIL_ADDRESS][DOMAIN_NAME]" at bounding box center [195, 499] width 349 height 57
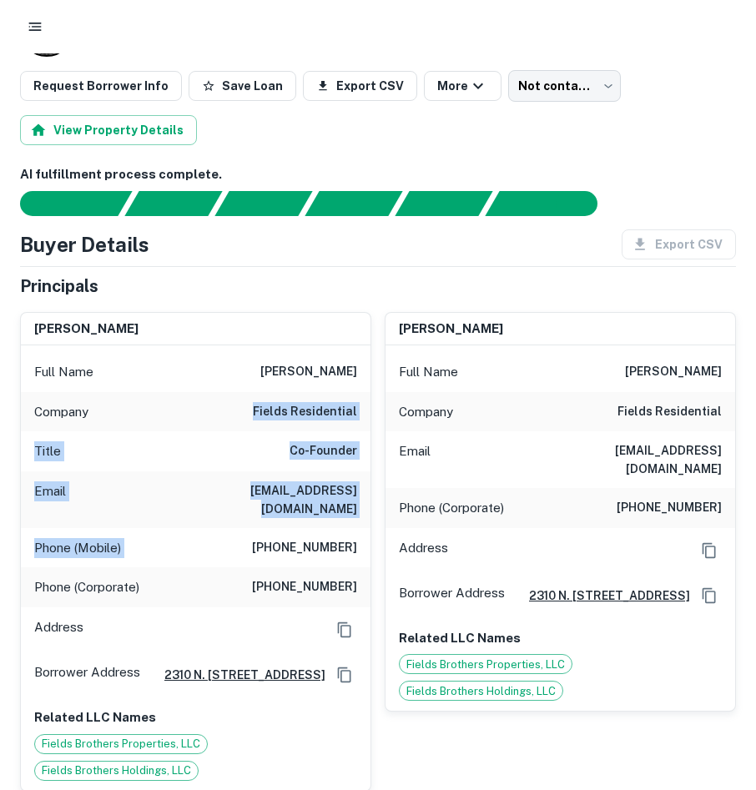
drag, startPoint x: 255, startPoint y: 440, endPoint x: 255, endPoint y: 518, distance: 77.6
click at [255, 518] on div "Full Name [PERSON_NAME] Company fields residential Title Co-Founder Email [EMAI…" at bounding box center [195, 567] width 349 height 445
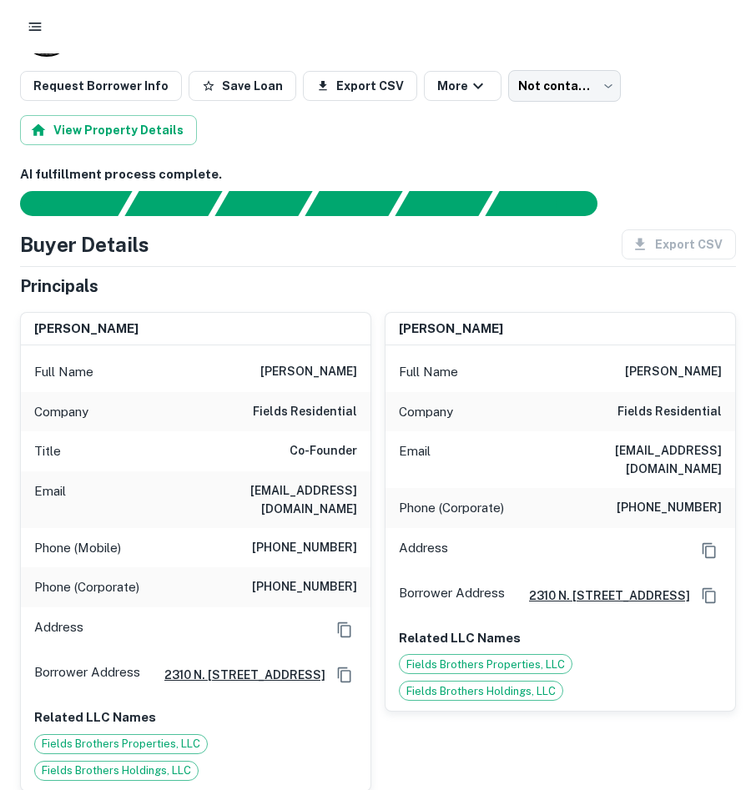
click at [222, 441] on div "Full Name [PERSON_NAME] Company fields residential Title Co-Founder Email [EMAI…" at bounding box center [195, 567] width 349 height 445
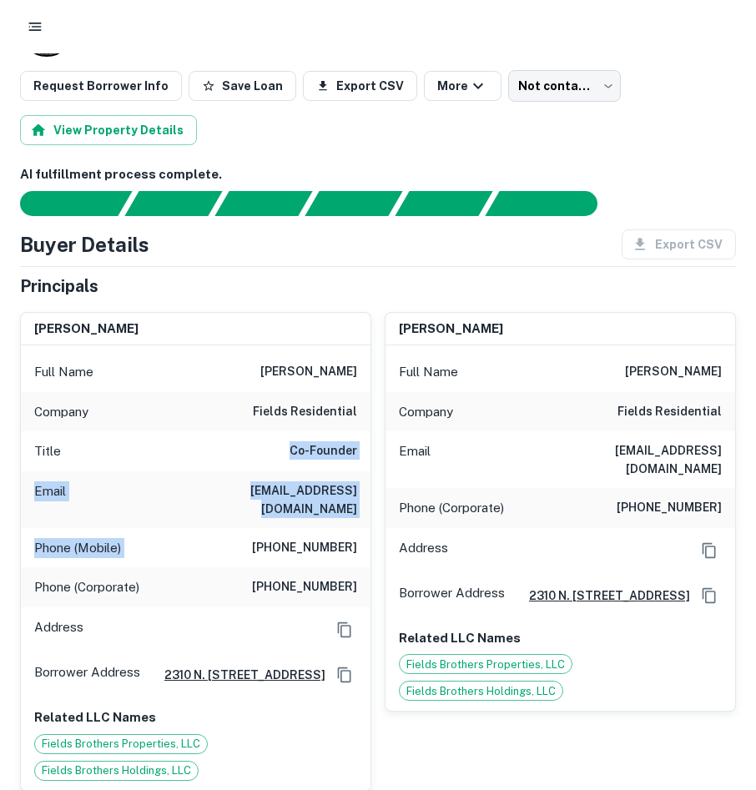
drag, startPoint x: 222, startPoint y: 449, endPoint x: 223, endPoint y: 412, distance: 36.7
click at [223, 415] on div "Full Name [PERSON_NAME] Company fields residential Title Co-Founder Email [EMAI…" at bounding box center [195, 567] width 349 height 445
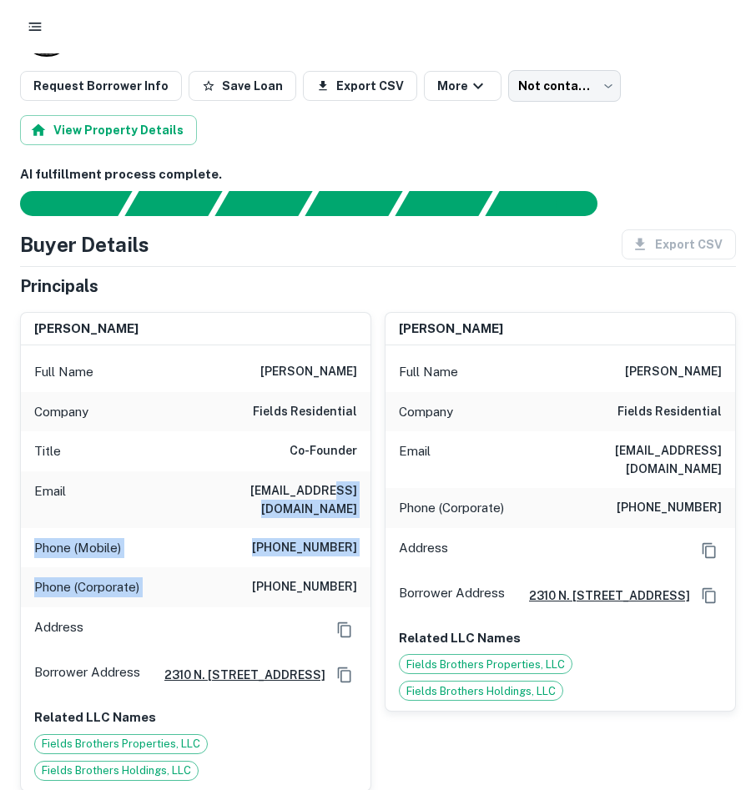
drag, startPoint x: 231, startPoint y: 511, endPoint x: 229, endPoint y: 482, distance: 29.2
click at [229, 482] on div "Full Name [PERSON_NAME] Company fields residential Title Co-Founder Email [EMAI…" at bounding box center [195, 567] width 349 height 445
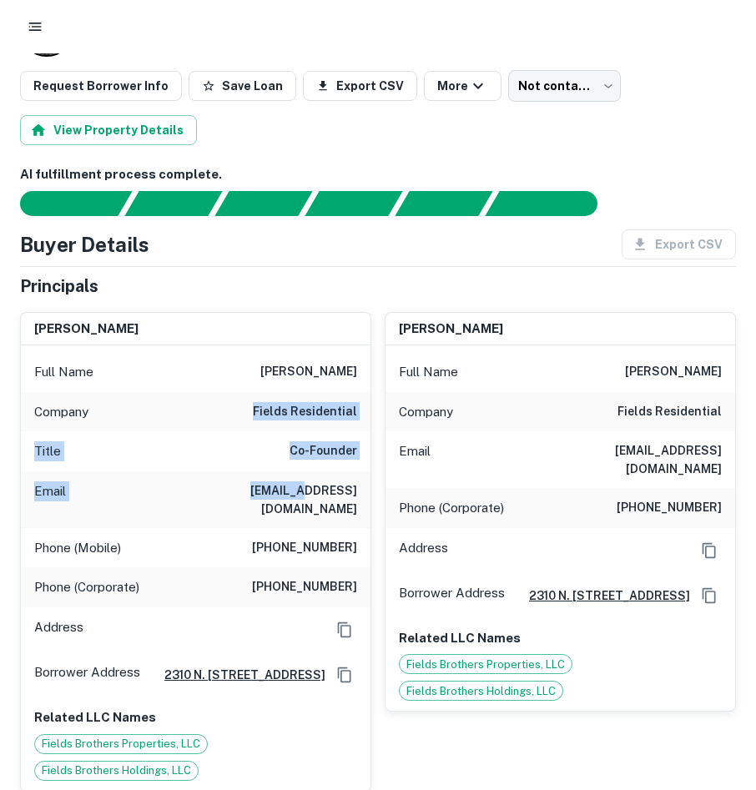
drag, startPoint x: 229, startPoint y: 482, endPoint x: 209, endPoint y: 487, distance: 20.6
click at [209, 487] on div "Full Name [PERSON_NAME] Company fields residential Title Co-Founder Email [EMAI…" at bounding box center [195, 567] width 349 height 445
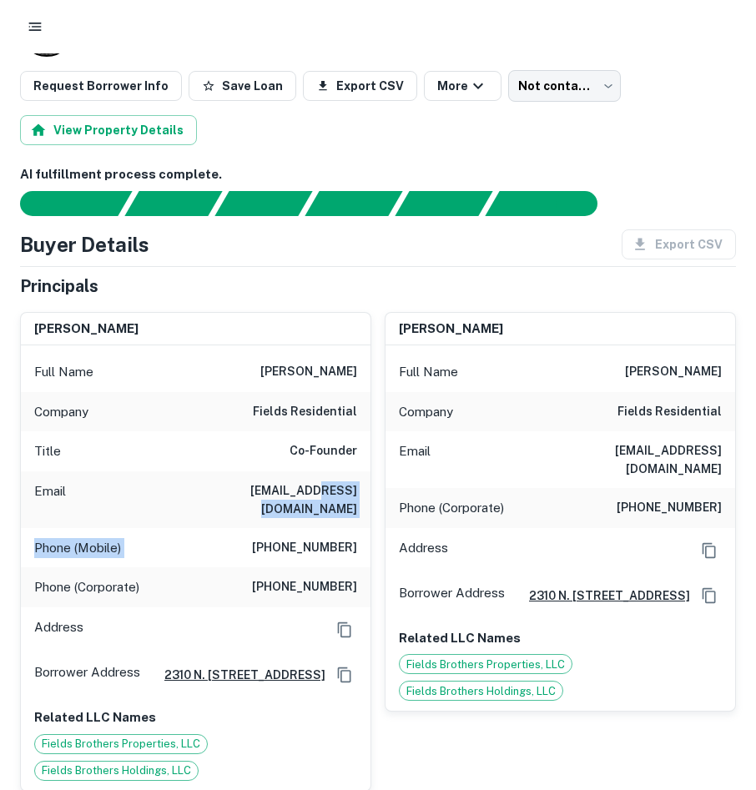
drag, startPoint x: 209, startPoint y: 487, endPoint x: 222, endPoint y: 440, distance: 49.2
click at [222, 440] on div "Full Name trevor fields Company fields residential Title Co-Founder Email trevo…" at bounding box center [195, 567] width 349 height 445
drag, startPoint x: 222, startPoint y: 440, endPoint x: 217, endPoint y: 455, distance: 16.6
click at [217, 455] on div "Full Name trevor fields Company fields residential Title Co-Founder Email trevo…" at bounding box center [195, 567] width 349 height 445
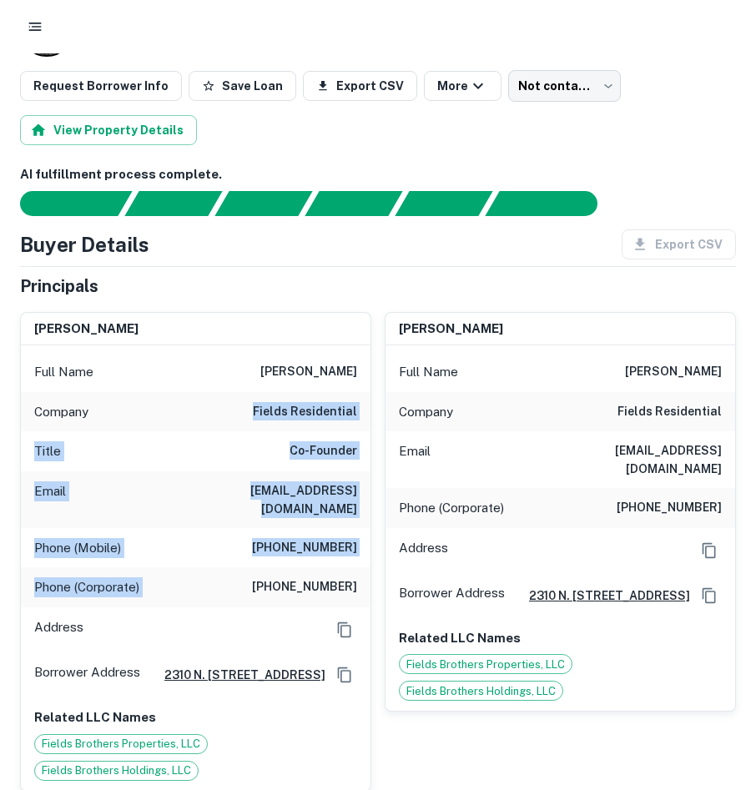
drag, startPoint x: 217, startPoint y: 455, endPoint x: 229, endPoint y: 410, distance: 46.7
click at [229, 410] on div "Full Name trevor fields Company fields residential Title Co-Founder Email trevo…" at bounding box center [195, 567] width 349 height 445
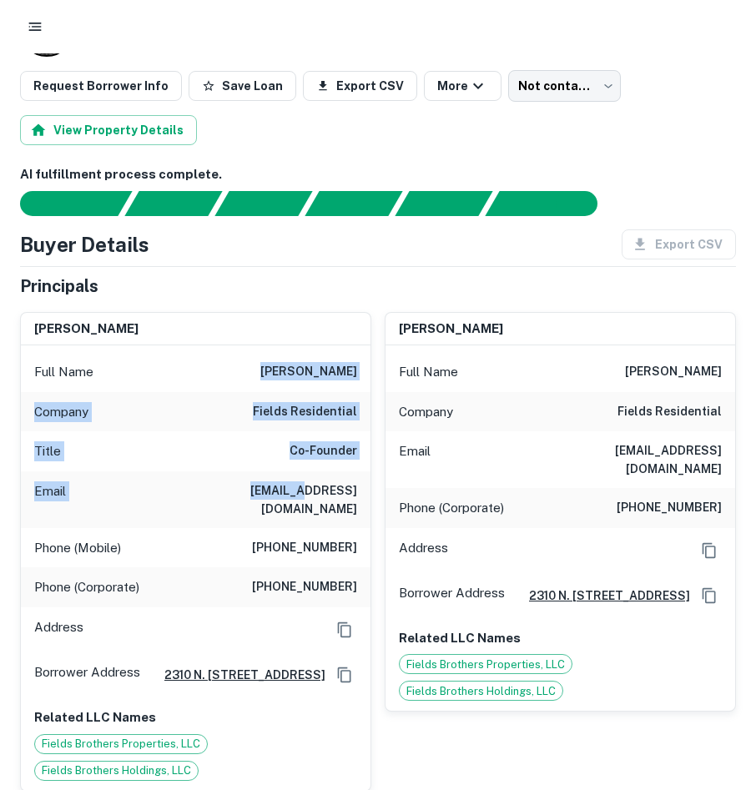
drag, startPoint x: 229, startPoint y: 410, endPoint x: 211, endPoint y: 490, distance: 82.1
click at [211, 490] on div "Full Name trevor fields Company fields residential Title Co-Founder Email trevo…" at bounding box center [195, 567] width 349 height 445
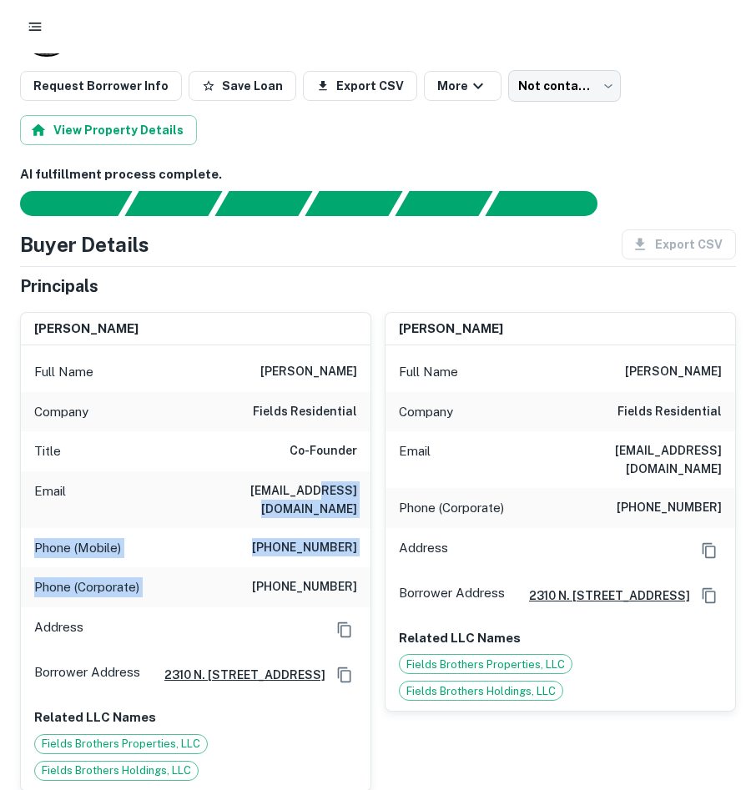
drag, startPoint x: 211, startPoint y: 490, endPoint x: 219, endPoint y: 460, distance: 31.2
click at [220, 467] on div "Full Name trevor fields Company fields residential Title Co-Founder Email trevo…" at bounding box center [195, 567] width 349 height 445
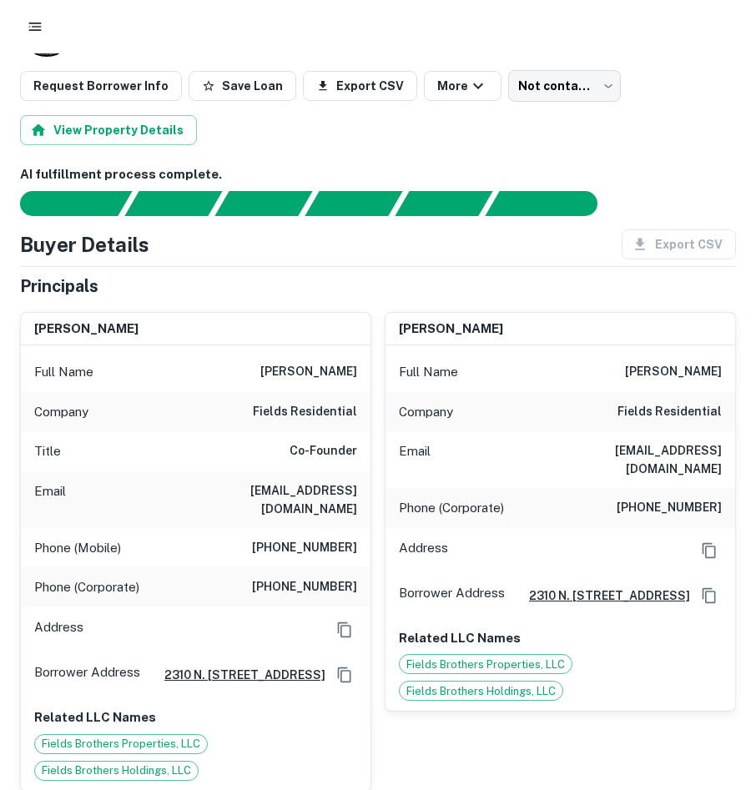
drag, startPoint x: 219, startPoint y: 460, endPoint x: 209, endPoint y: 425, distance: 36.4
click at [209, 425] on div "Company fields residential" at bounding box center [195, 412] width 349 height 40
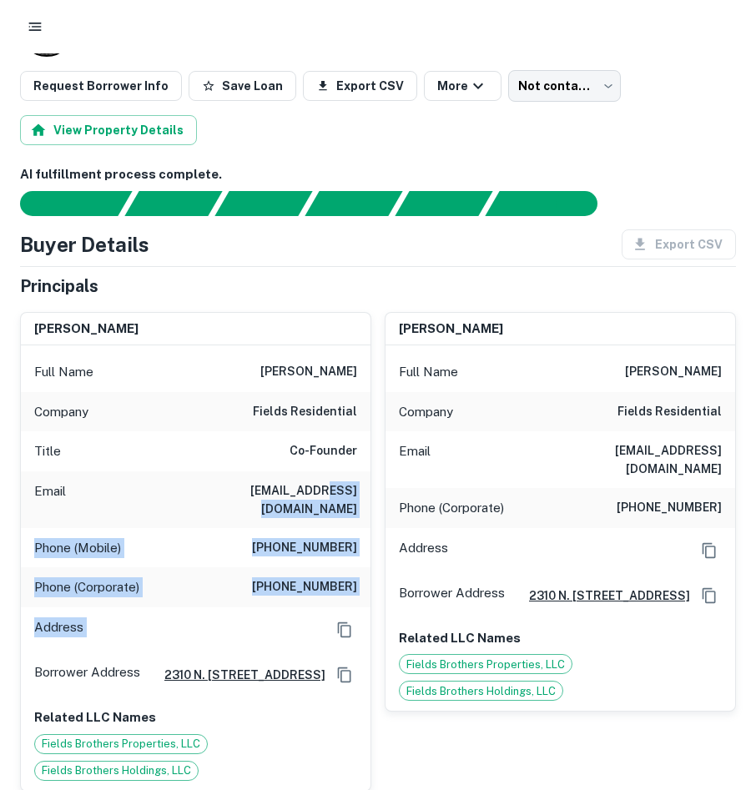
drag, startPoint x: 229, startPoint y: 586, endPoint x: 227, endPoint y: 459, distance: 126.8
click at [227, 461] on div "Full Name trevor fields Company fields residential Title Co-Founder Email trevo…" at bounding box center [195, 567] width 349 height 445
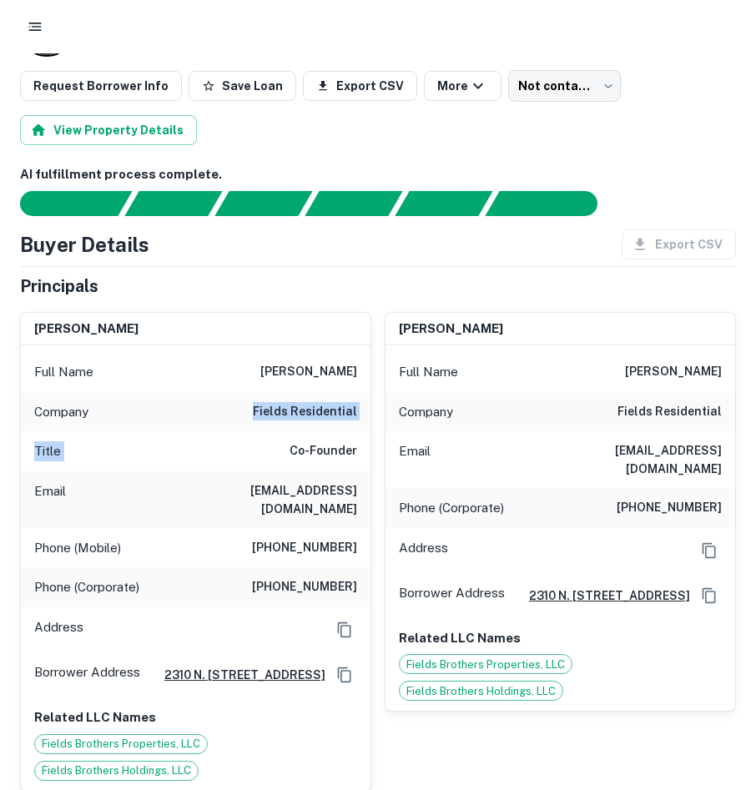
drag, startPoint x: 227, startPoint y: 459, endPoint x: 217, endPoint y: 465, distance: 12.0
click at [217, 465] on div "Full Name trevor fields Company fields residential Title Co-Founder Email trevo…" at bounding box center [195, 567] width 349 height 445
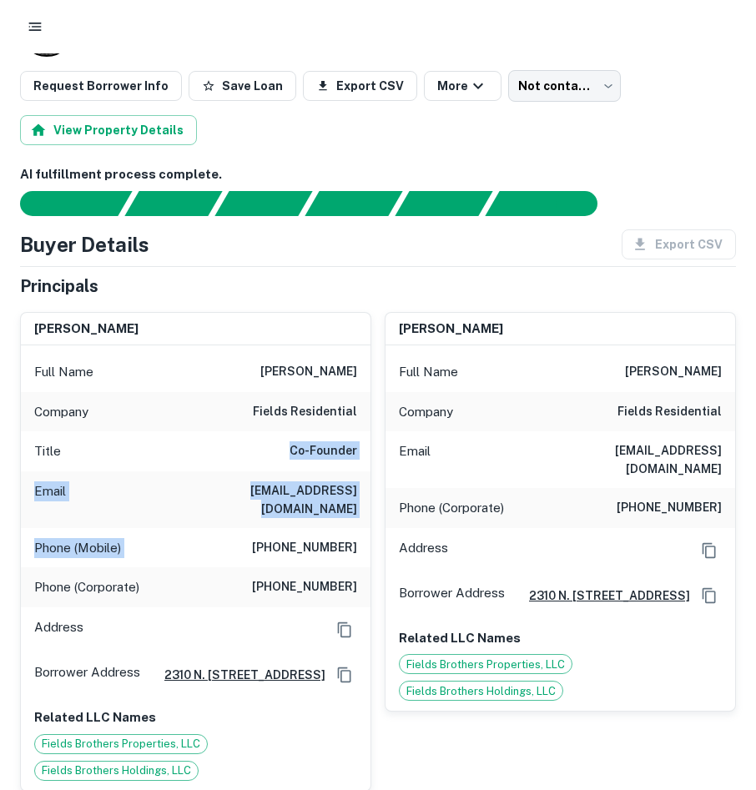
drag, startPoint x: 217, startPoint y: 465, endPoint x: 217, endPoint y: 423, distance: 42.5
click at [217, 423] on div "Full Name trevor fields Company fields residential Title Co-Founder Email trevo…" at bounding box center [195, 567] width 349 height 445
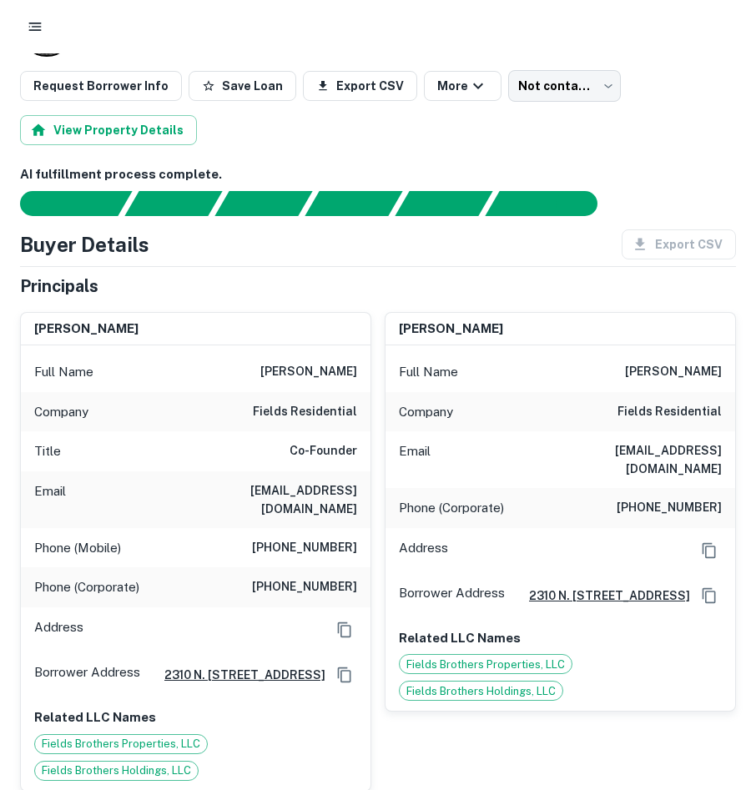
drag, startPoint x: 212, startPoint y: 597, endPoint x: 216, endPoint y: 527, distance: 70.2
click at [214, 607] on div "Address" at bounding box center [195, 629] width 349 height 45
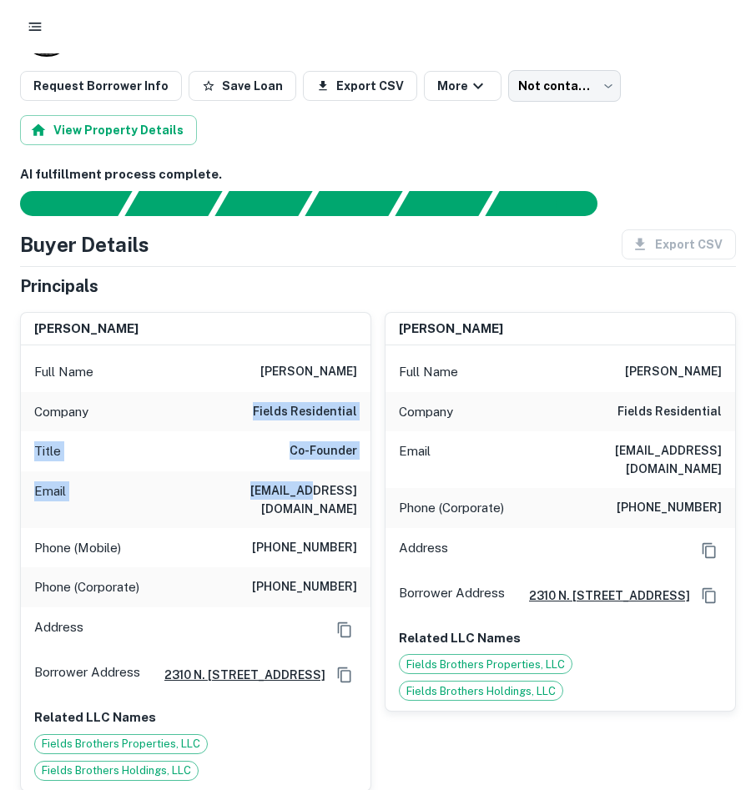
drag, startPoint x: 216, startPoint y: 438, endPoint x: 216, endPoint y: 410, distance: 28.4
click at [216, 410] on div "Full Name trevor fields Company fields residential Title Co-Founder Email trevo…" at bounding box center [195, 567] width 349 height 445
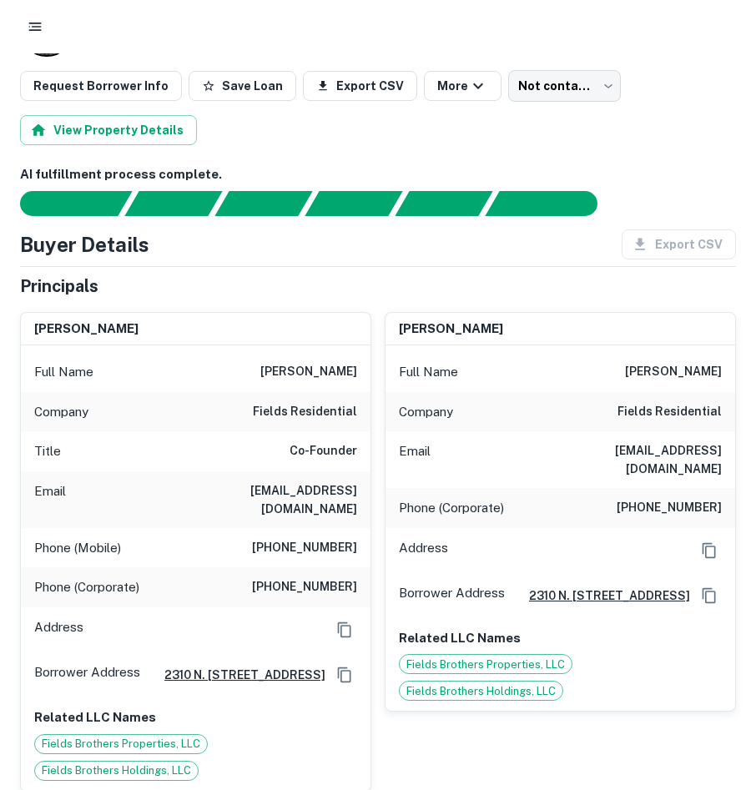
drag, startPoint x: 206, startPoint y: 571, endPoint x: 209, endPoint y: 552, distance: 19.3
click at [209, 567] on div "Phone (Corporate) (214) 821-5300" at bounding box center [195, 587] width 349 height 40
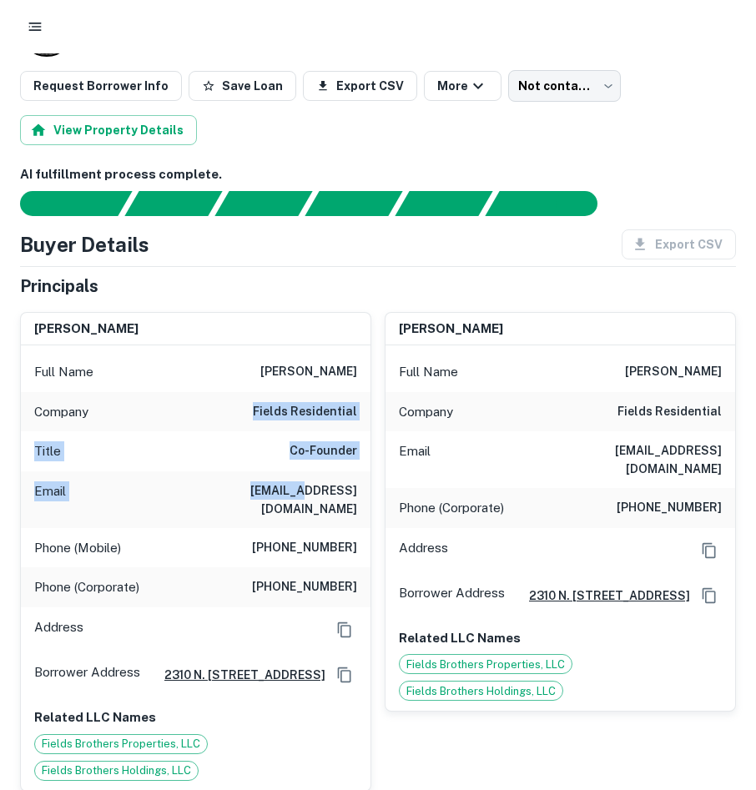
drag, startPoint x: 209, startPoint y: 502, endPoint x: 209, endPoint y: 426, distance: 75.9
click at [209, 426] on div "Full Name trevor fields Company fields residential Title Co-Founder Email trevo…" at bounding box center [195, 567] width 349 height 445
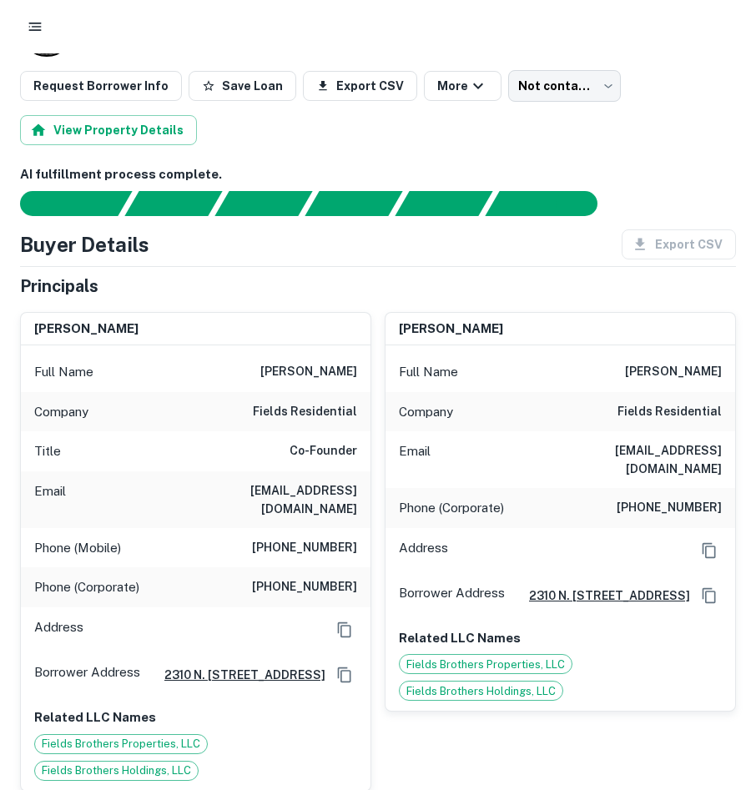
click at [205, 586] on div "Full Name trevor fields Company fields residential Title Co-Founder Email trevo…" at bounding box center [195, 567] width 349 height 445
click at [207, 445] on div "Title Co-Founder" at bounding box center [195, 451] width 349 height 40
click at [199, 481] on div "Email trevorfields@fieldsresidential.com" at bounding box center [195, 499] width 349 height 57
click at [195, 567] on div "Phone (Corporate) (214) 821-5300" at bounding box center [195, 587] width 349 height 40
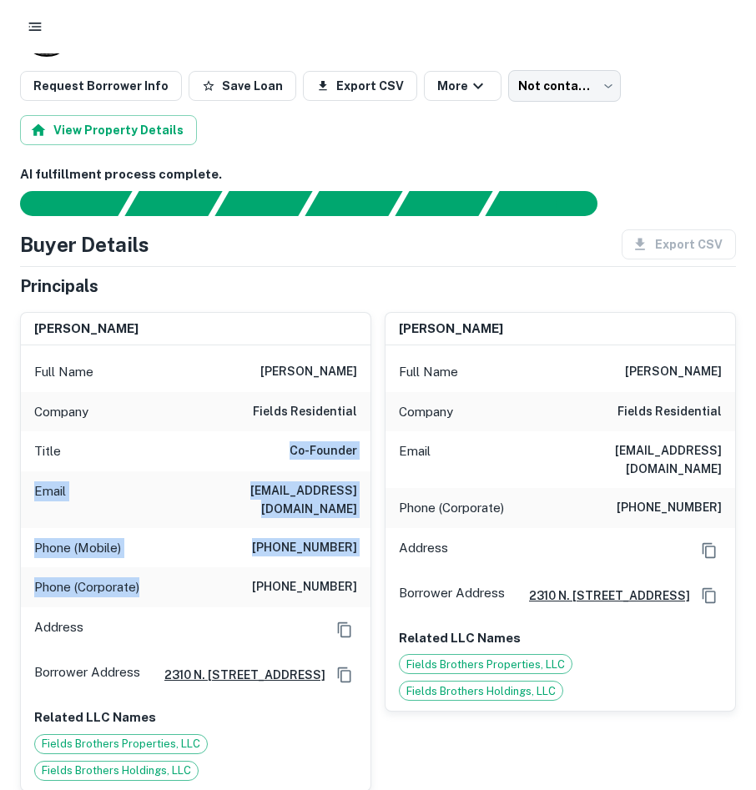
drag, startPoint x: 195, startPoint y: 566, endPoint x: 199, endPoint y: 440, distance: 126.0
click at [199, 440] on div "Full Name trevor fields Company fields residential Title Co-Founder Email trevo…" at bounding box center [195, 567] width 349 height 445
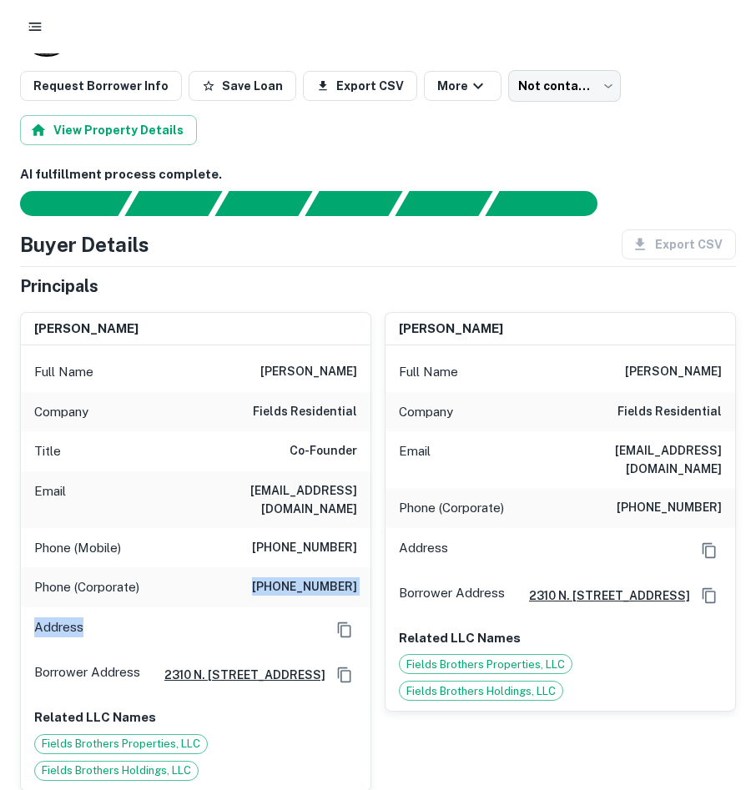
drag, startPoint x: 170, startPoint y: 606, endPoint x: 173, endPoint y: 533, distance: 72.6
click at [173, 533] on div "Full Name trevor fields Company fields residential Title Co-Founder Email trevo…" at bounding box center [195, 567] width 349 height 445
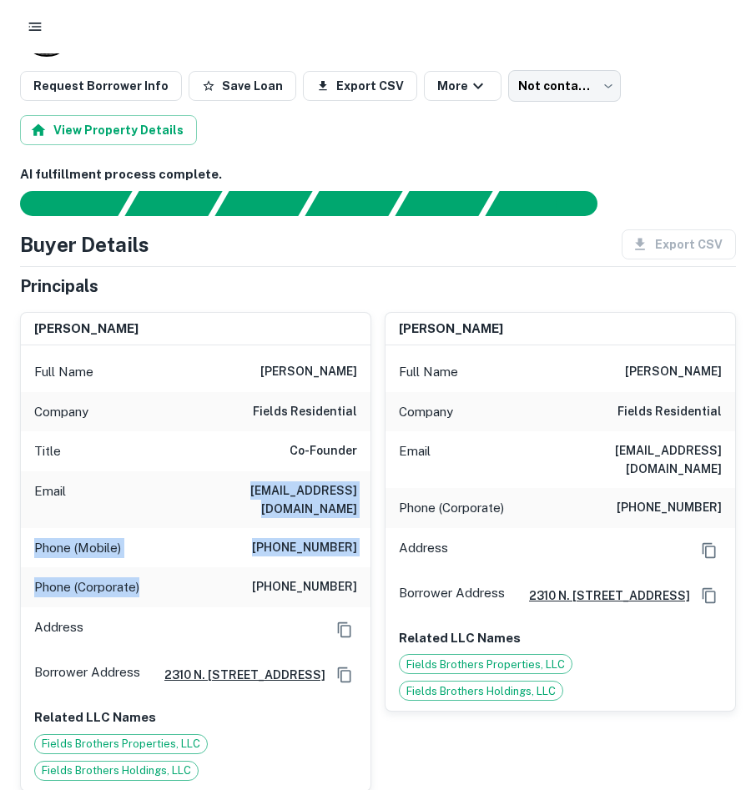
drag, startPoint x: 143, startPoint y: 508, endPoint x: 142, endPoint y: 520, distance: 11.8
click at [142, 565] on div "Full Name trevor fields Company fields residential Title Co-Founder Email trevo…" at bounding box center [195, 567] width 349 height 445
drag, startPoint x: 143, startPoint y: 475, endPoint x: 123, endPoint y: 590, distance: 117.0
click at [123, 590] on div "Full Name trevor fields Company fields residential Title Co-Founder Email trevo…" at bounding box center [195, 567] width 349 height 445
click at [108, 538] on p "Phone (Mobile)" at bounding box center [77, 548] width 87 height 20
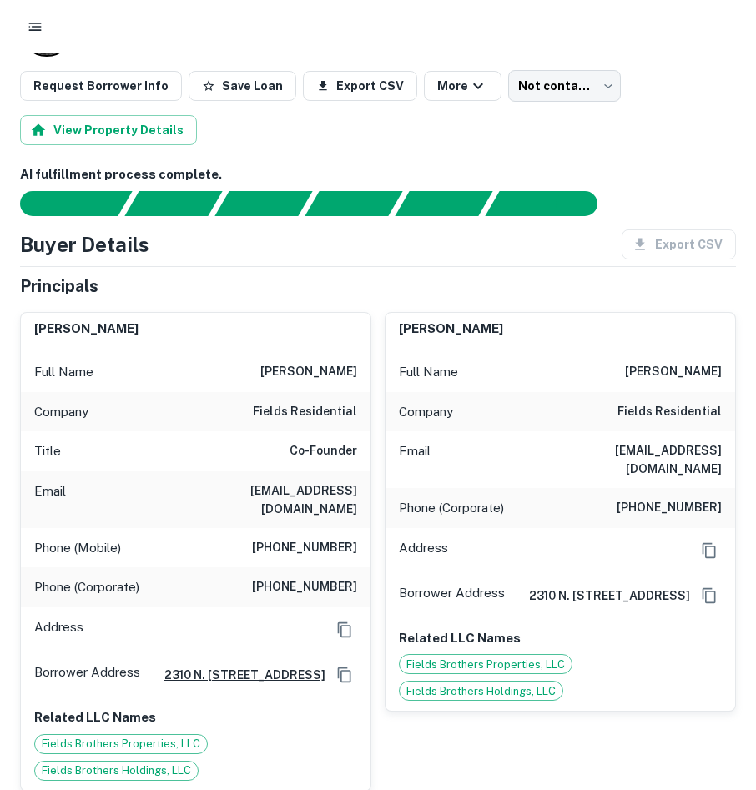
click at [691, 500] on h6 "(214) 821-5300" at bounding box center [668, 508] width 105 height 20
click at [339, 577] on h6 "(214) 821-5300" at bounding box center [304, 587] width 105 height 20
copy h6 "(214) 821-5300"
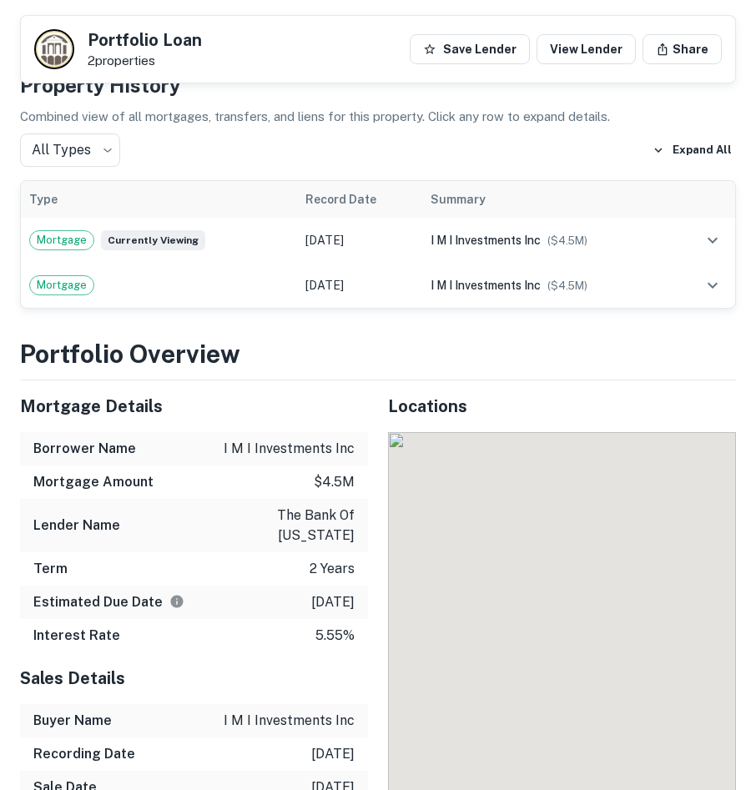
scroll to position [1611, 0]
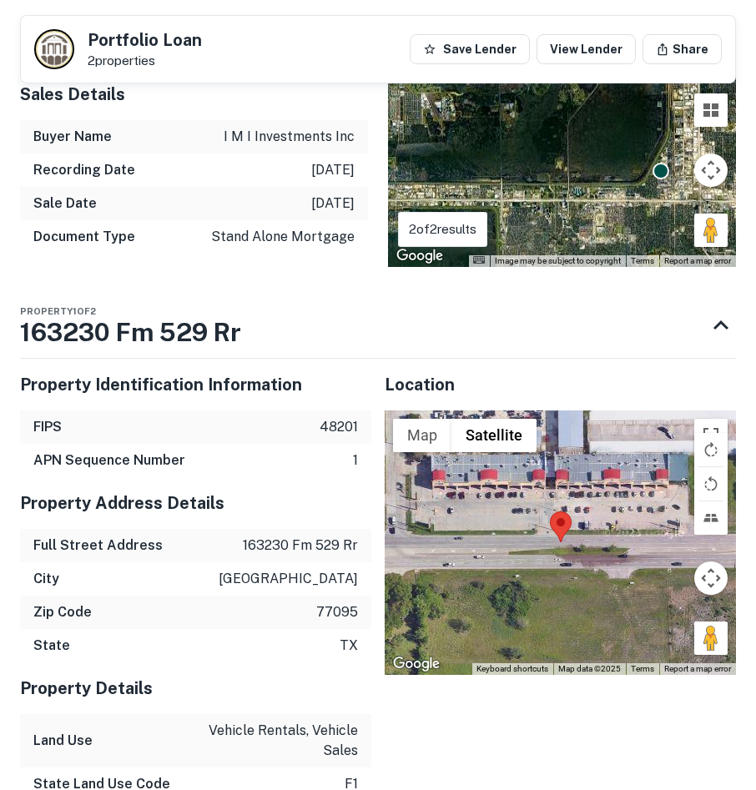
click at [335, 535] on p "163230 fm 529 rr" at bounding box center [300, 545] width 115 height 20
copy p "163230 fm 529 rr"
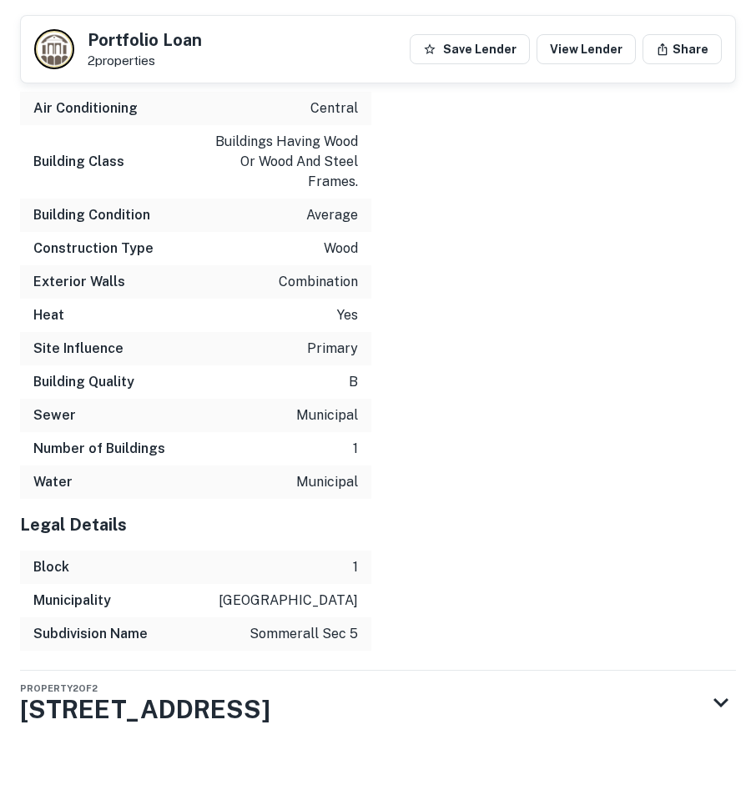
scroll to position [2783, 0]
click at [335, 683] on div "Property 2 of 2 [STREET_ADDRESS]" at bounding box center [363, 702] width 686 height 64
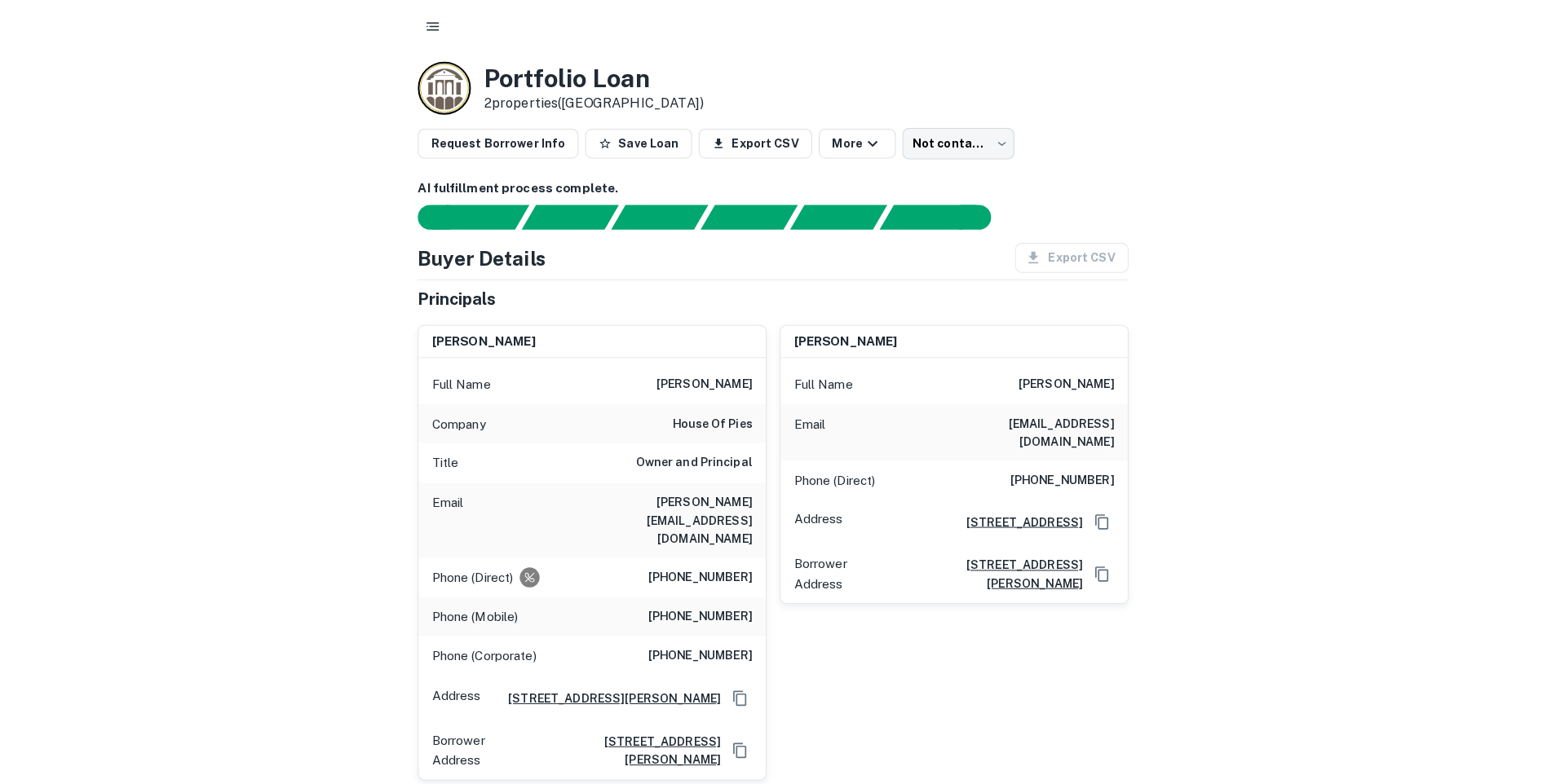
scroll to position [0, 0]
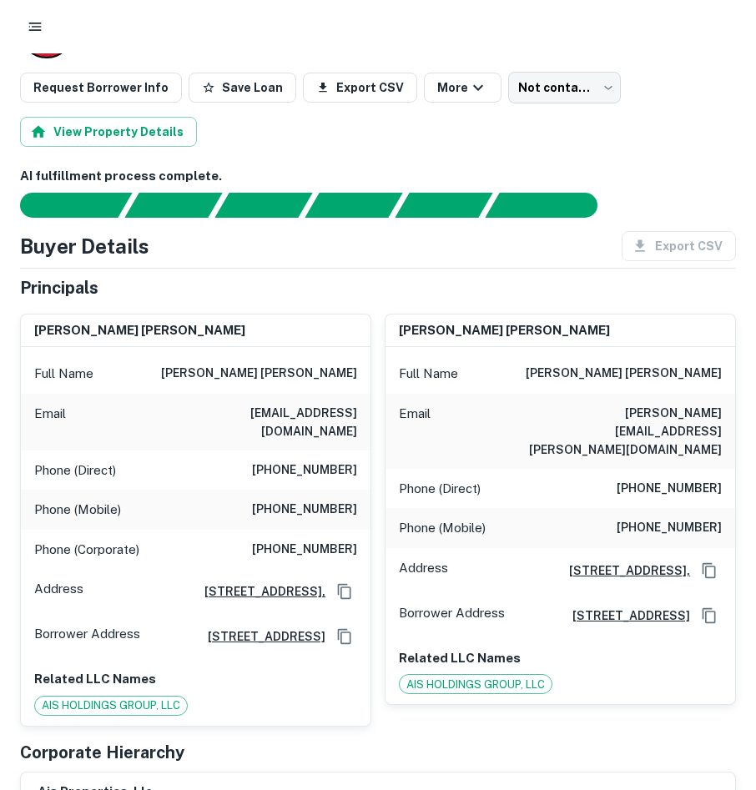
scroll to position [83, 0]
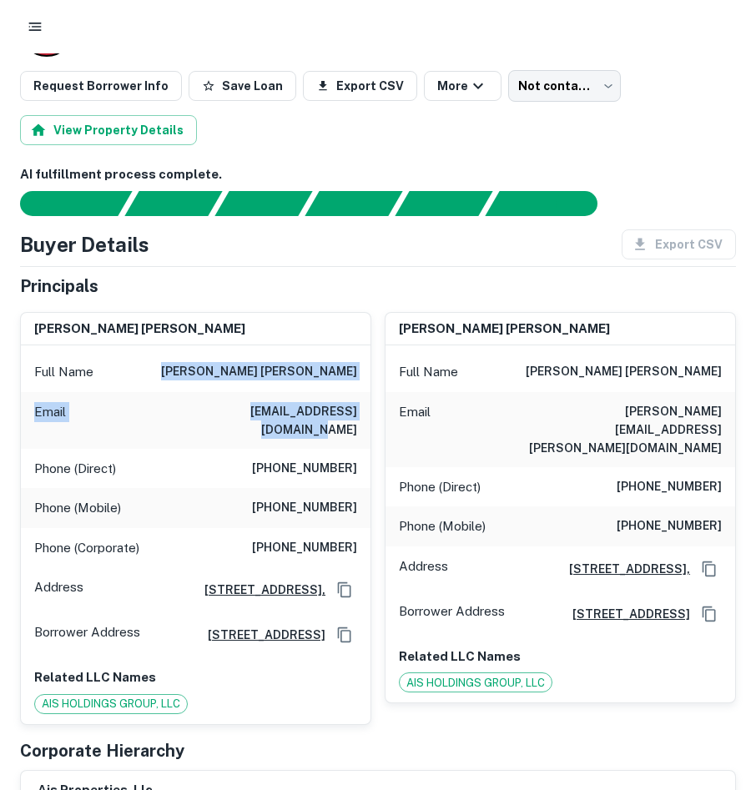
drag, startPoint x: 209, startPoint y: 369, endPoint x: 364, endPoint y: 429, distance: 166.1
click at [364, 429] on div "Full Name [PERSON_NAME] [PERSON_NAME] Email [EMAIL_ADDRESS][DOMAIN_NAME] Phone …" at bounding box center [195, 534] width 349 height 379
click at [364, 422] on div "Email [EMAIL_ADDRESS][DOMAIN_NAME]" at bounding box center [195, 420] width 349 height 57
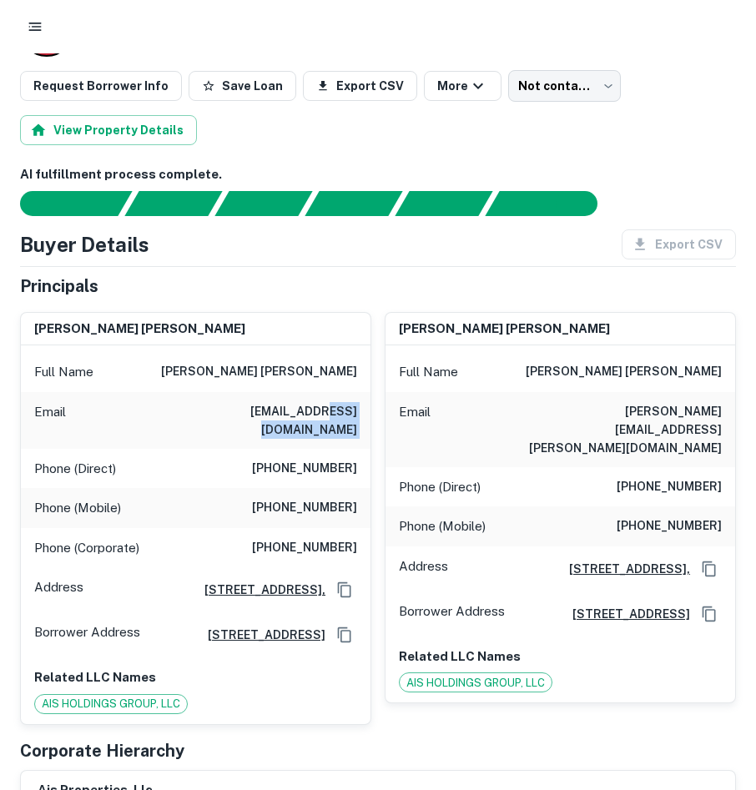
drag, startPoint x: 364, startPoint y: 420, endPoint x: 255, endPoint y: 395, distance: 112.3
click at [255, 395] on div "Email [EMAIL_ADDRESS][DOMAIN_NAME]" at bounding box center [195, 420] width 349 height 57
drag, startPoint x: 255, startPoint y: 395, endPoint x: 223, endPoint y: 365, distance: 43.7
click at [223, 365] on h6 "[PERSON_NAME] [PERSON_NAME]" at bounding box center [259, 372] width 196 height 20
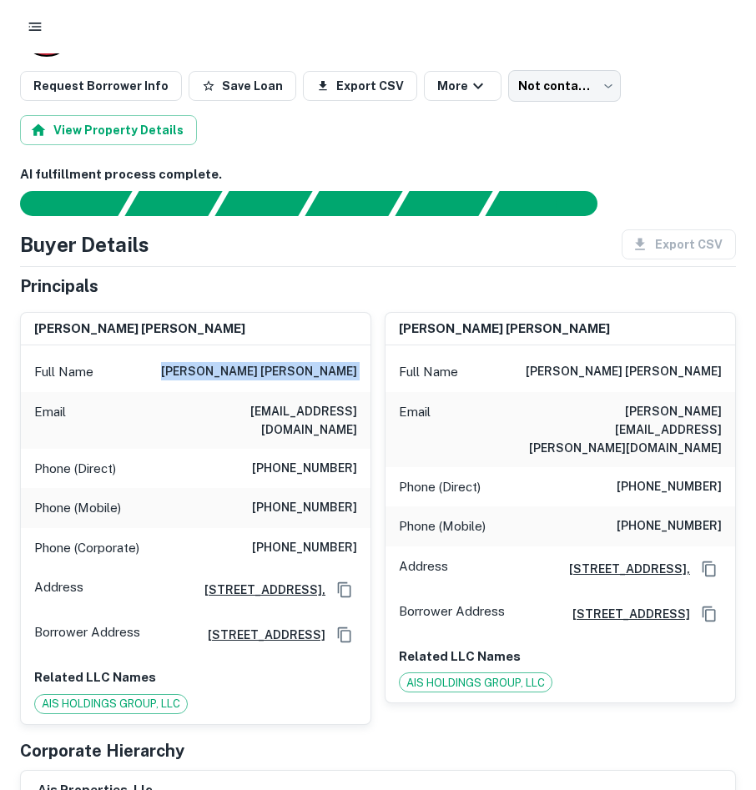
click at [223, 367] on h6 "[PERSON_NAME] [PERSON_NAME]" at bounding box center [259, 372] width 196 height 20
drag, startPoint x: 223, startPoint y: 367, endPoint x: 298, endPoint y: 402, distance: 82.8
click at [298, 402] on h6 "[EMAIL_ADDRESS][DOMAIN_NAME]" at bounding box center [257, 420] width 200 height 37
click at [298, 404] on h6 "[EMAIL_ADDRESS][DOMAIN_NAME]" at bounding box center [257, 420] width 200 height 37
drag, startPoint x: 298, startPoint y: 404, endPoint x: 248, endPoint y: 389, distance: 52.2
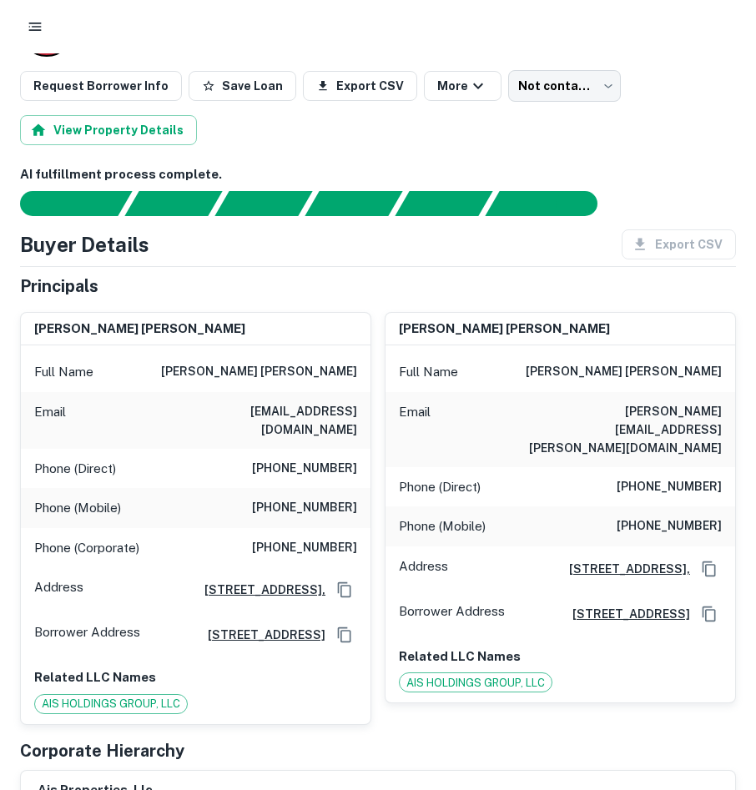
click at [248, 389] on div "Full Name [PERSON_NAME] [PERSON_NAME]" at bounding box center [195, 372] width 349 height 40
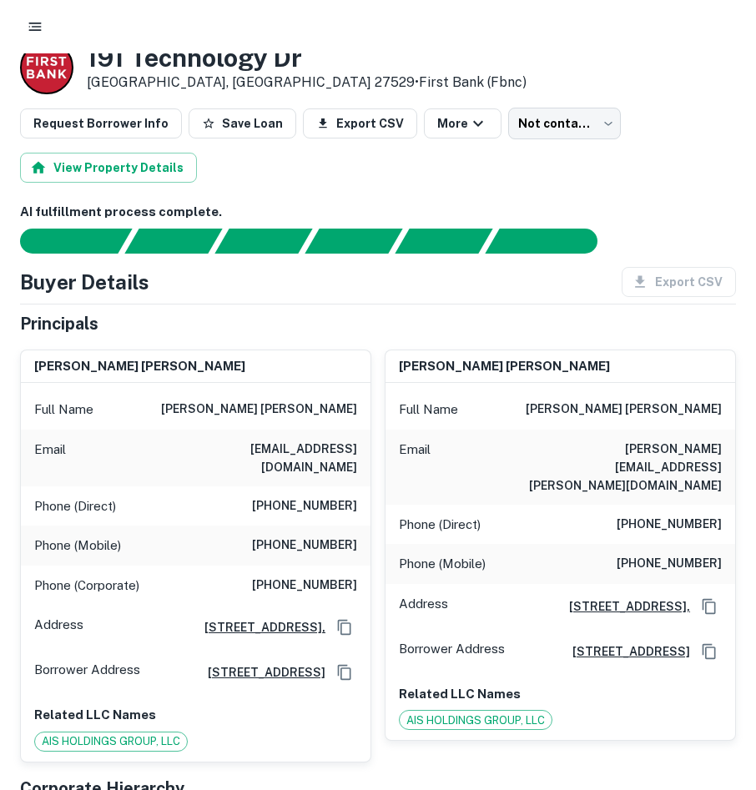
scroll to position [0, 0]
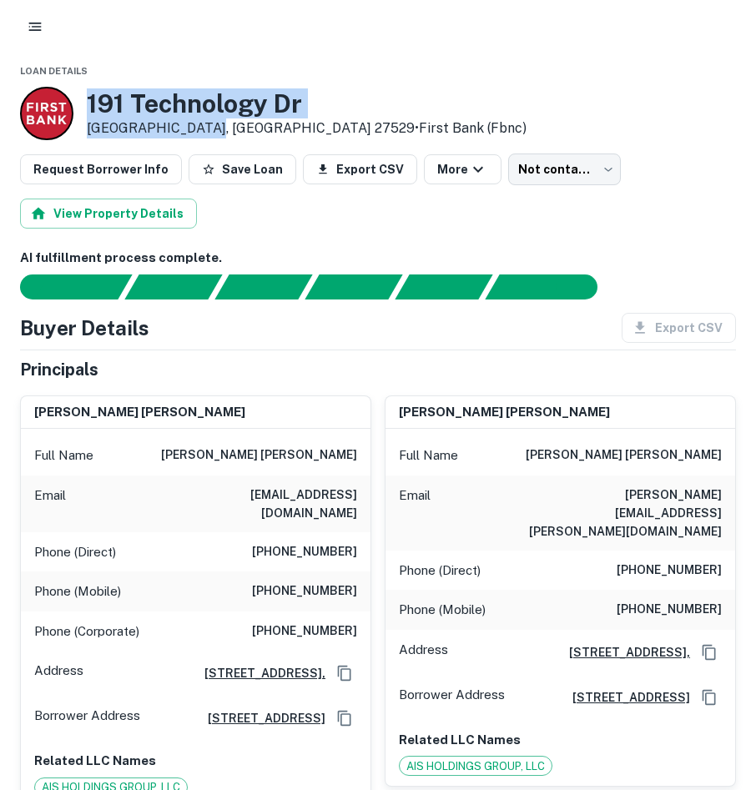
drag, startPoint x: 89, startPoint y: 99, endPoint x: 204, endPoint y: 130, distance: 118.4
click at [204, 130] on div "191 Technology Dr Garner, NC 27529 • First Bank (fbnc)" at bounding box center [307, 113] width 440 height 50
drag, startPoint x: 203, startPoint y: 130, endPoint x: 190, endPoint y: 123, distance: 14.2
copy div "191 Technology Dr Garner, NC 27529"
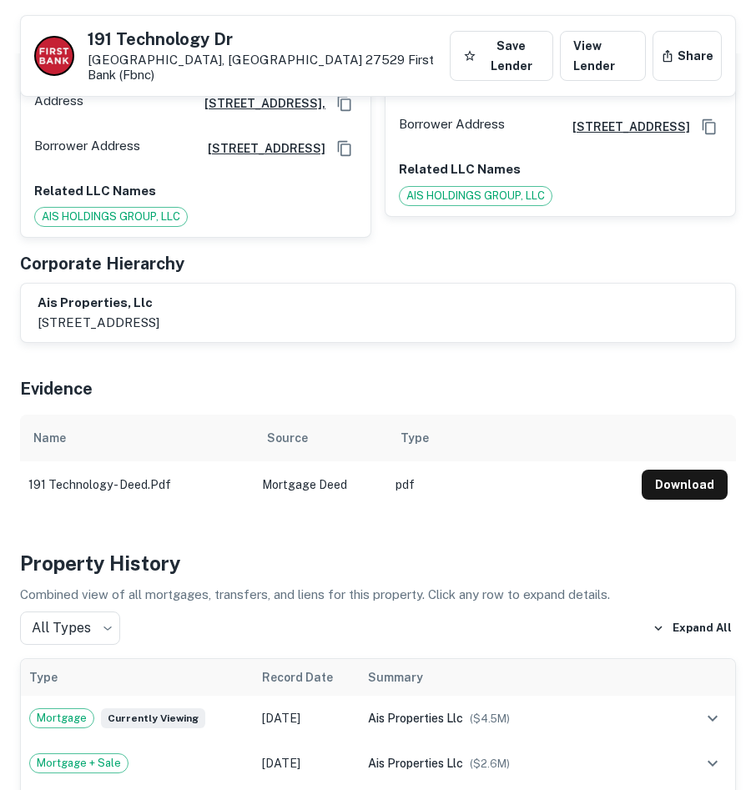
scroll to position [110, 0]
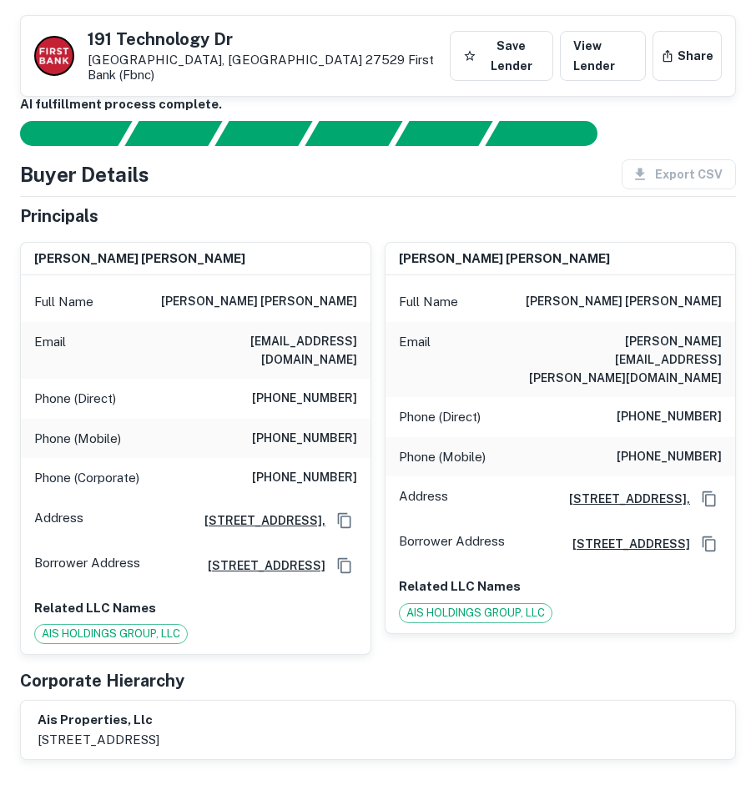
click at [334, 429] on h6 "(919) 779-8649" at bounding box center [304, 439] width 105 height 20
drag, startPoint x: 334, startPoint y: 406, endPoint x: 308, endPoint y: 402, distance: 26.2
click at [308, 429] on h6 "(919) 779-8649" at bounding box center [304, 439] width 105 height 20
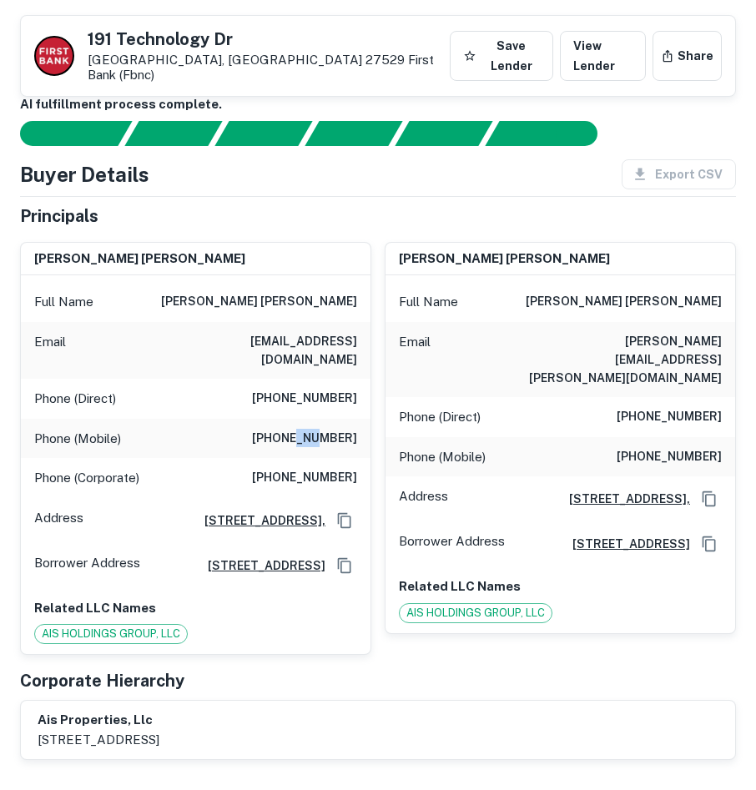
click at [308, 429] on h6 "(919) 779-8649" at bounding box center [304, 439] width 105 height 20
copy h6 "(919) 779-8649"
click at [339, 301] on div "Full Name justin matthew stephens" at bounding box center [195, 302] width 349 height 40
drag, startPoint x: 339, startPoint y: 301, endPoint x: 325, endPoint y: 336, distance: 37.5
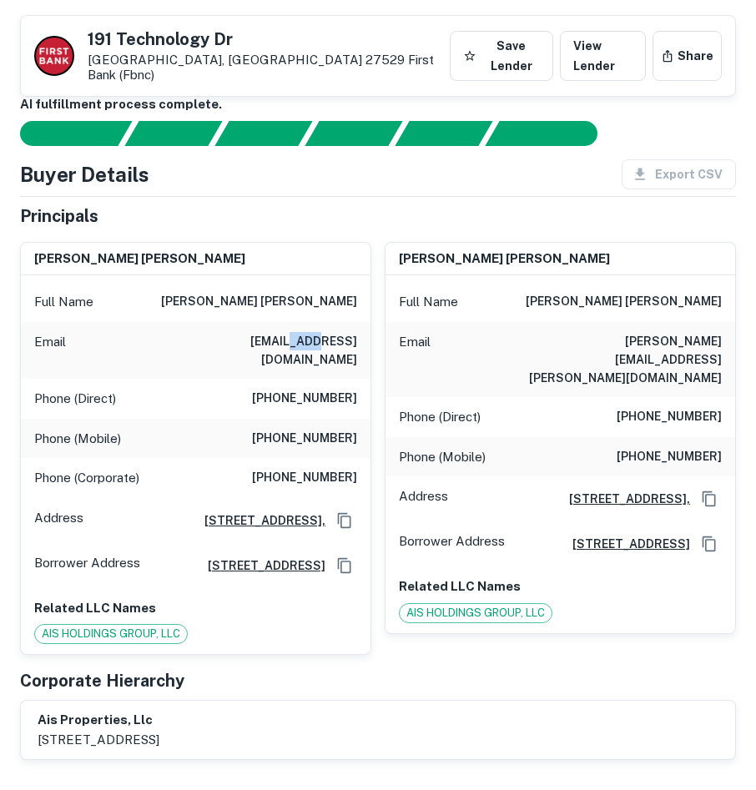
click at [323, 336] on h6 "atlanticre@bellsouth.net" at bounding box center [257, 350] width 200 height 37
drag, startPoint x: 325, startPoint y: 336, endPoint x: 298, endPoint y: 332, distance: 27.8
click at [294, 331] on div "Email atlanticre@bellsouth.net" at bounding box center [195, 350] width 349 height 57
drag, startPoint x: 232, startPoint y: 332, endPoint x: 248, endPoint y: 332, distance: 15.8
click at [234, 332] on h6 "atlanticre@bellsouth.net" at bounding box center [257, 350] width 200 height 37
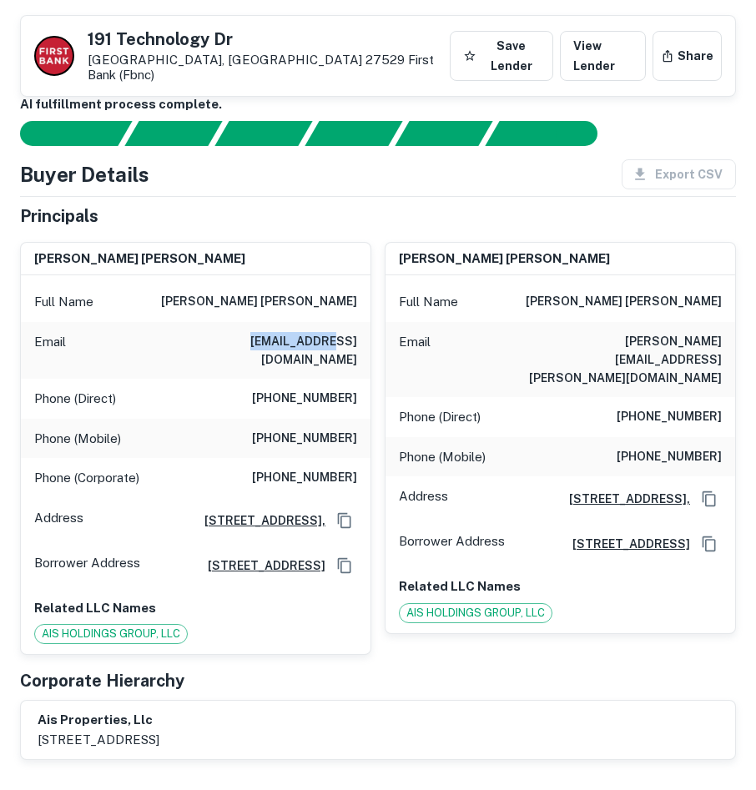
click at [206, 324] on div "Email atlanticre@bellsouth.net" at bounding box center [195, 350] width 349 height 57
drag, startPoint x: 206, startPoint y: 324, endPoint x: 206, endPoint y: 306, distance: 18.3
click at [206, 306] on div "Full Name justin matthew stephens" at bounding box center [195, 302] width 349 height 40
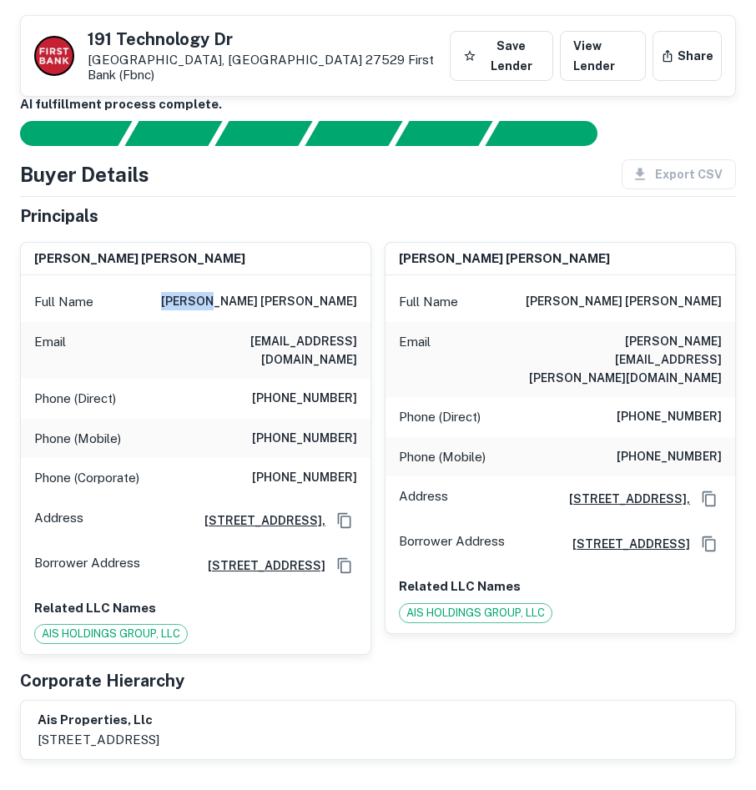
click at [206, 306] on div "Full Name justin matthew stephens" at bounding box center [195, 302] width 349 height 40
drag, startPoint x: 206, startPoint y: 306, endPoint x: 78, endPoint y: 279, distance: 131.2
click at [78, 292] on p "Full Name" at bounding box center [63, 302] width 59 height 20
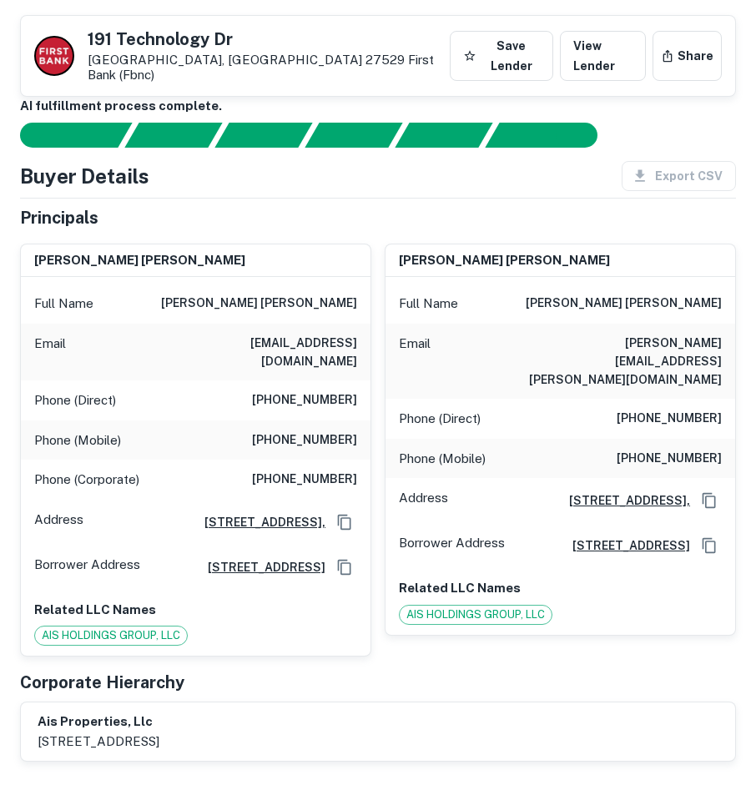
scroll to position [83, 0]
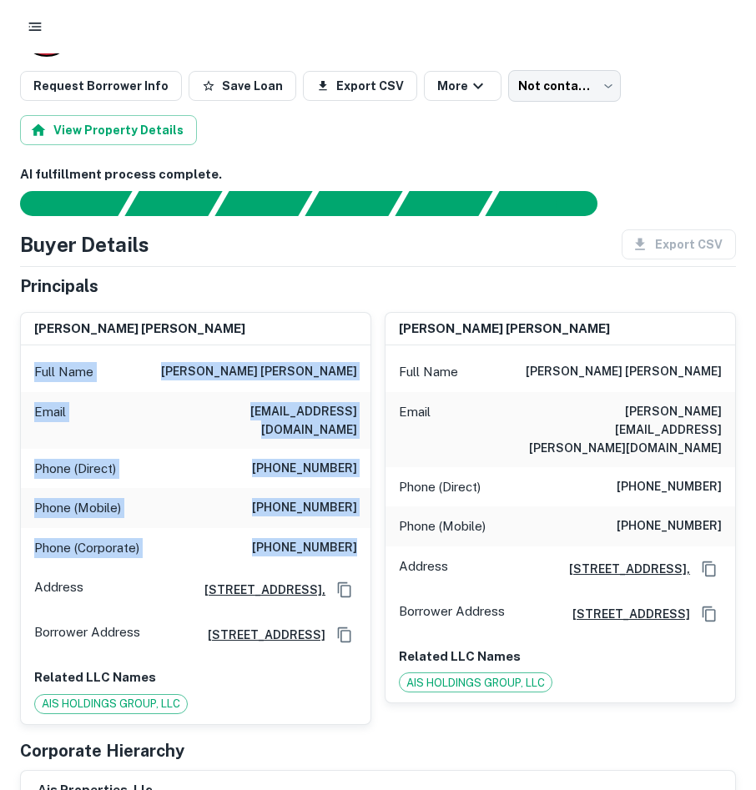
drag, startPoint x: 355, startPoint y: 526, endPoint x: -17, endPoint y: 373, distance: 402.4
click at [0, 373] on html "Loan Details 191 Technology Dr Garner, NC 27529 • First Bank (fbnc) Request Bor…" at bounding box center [378, 312] width 756 height 790
drag, startPoint x: -17, startPoint y: 373, endPoint x: 58, endPoint y: 385, distance: 76.1
click at [58, 385] on div "Full Name justin matthew stephens" at bounding box center [195, 372] width 349 height 40
drag, startPoint x: 26, startPoint y: 360, endPoint x: 352, endPoint y: 523, distance: 364.4
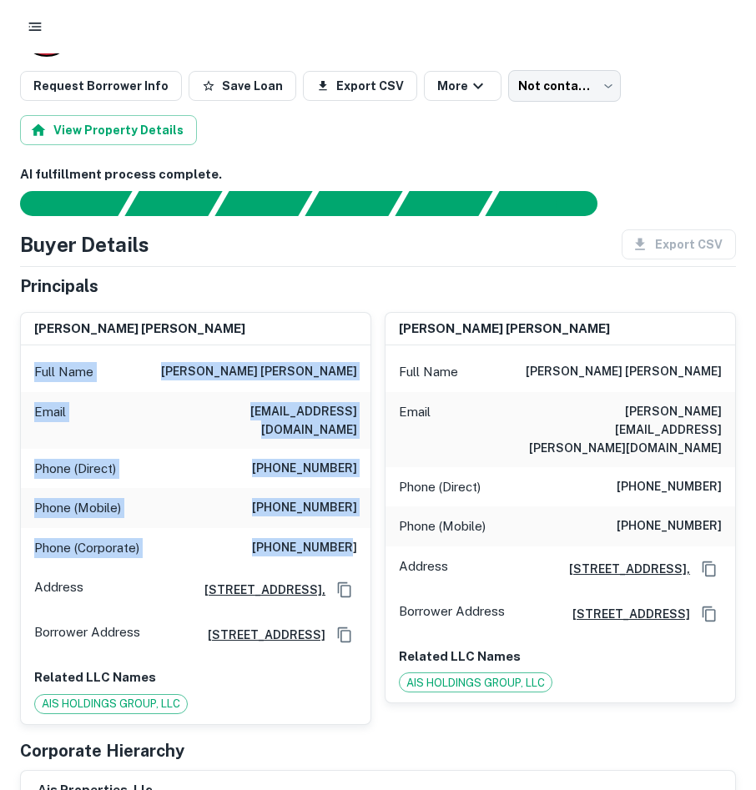
click at [352, 523] on div "Full Name justin matthew stephens Email atlanticre@bellsouth.net Phone (Direct)…" at bounding box center [195, 534] width 349 height 379
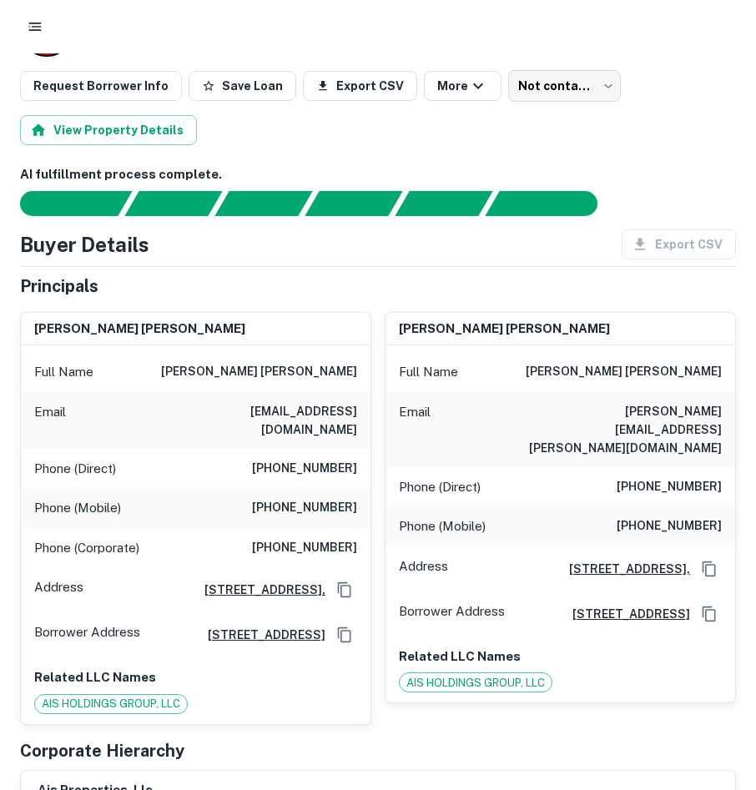
drag, startPoint x: 352, startPoint y: 523, endPoint x: 361, endPoint y: 525, distance: 9.5
click at [361, 528] on div "Phone (Corporate) (919) 848-3621" at bounding box center [195, 548] width 349 height 40
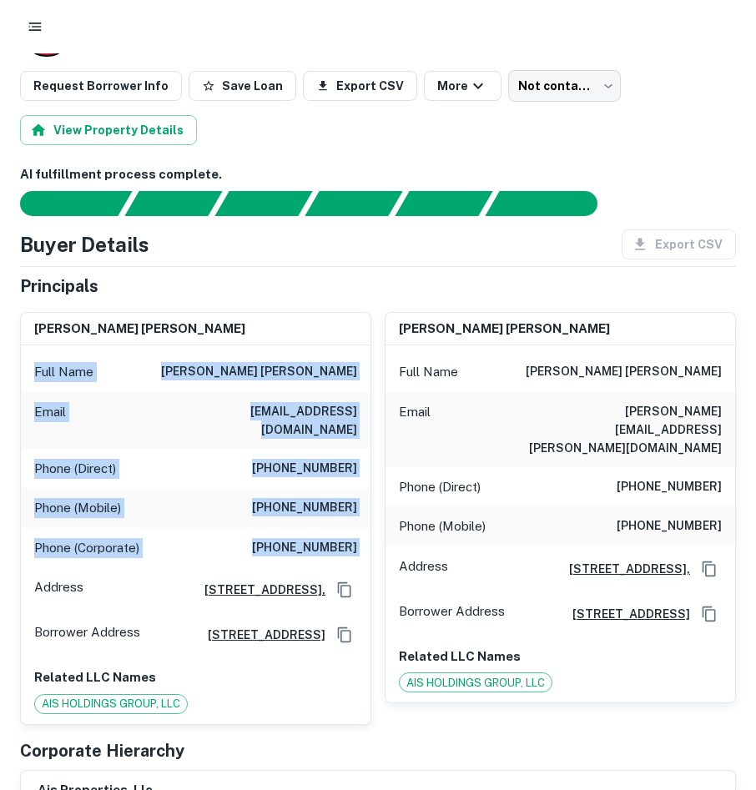
drag, startPoint x: 361, startPoint y: 525, endPoint x: 50, endPoint y: 353, distance: 355.8
click at [50, 353] on div "Full Name justin matthew stephens Email atlanticre@bellsouth.net Phone (Direct)…" at bounding box center [195, 534] width 349 height 379
drag, startPoint x: 50, startPoint y: 353, endPoint x: 43, endPoint y: 365, distance: 14.6
click at [43, 365] on p "Full Name" at bounding box center [63, 372] width 59 height 20
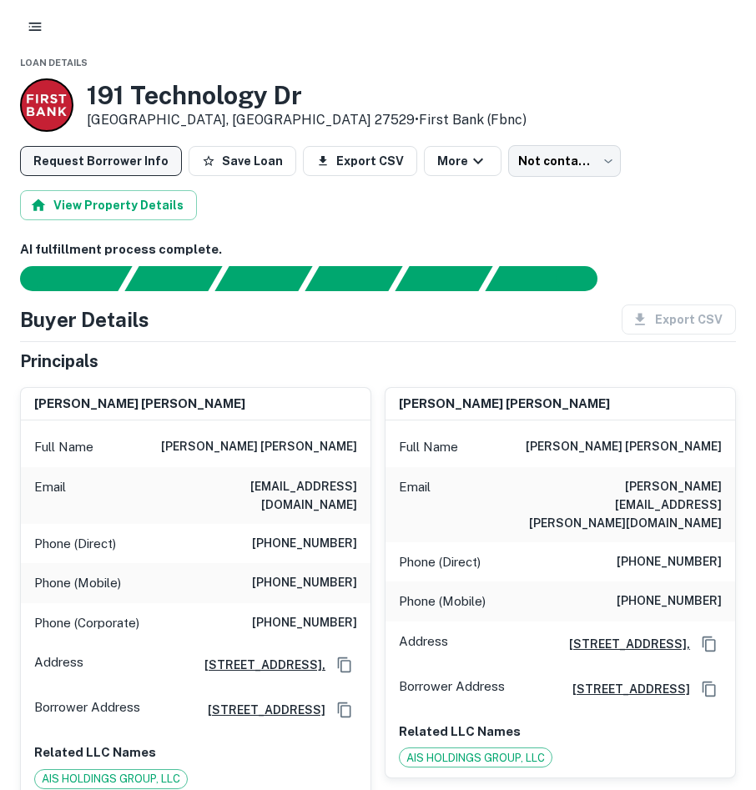
scroll to position [0, 0]
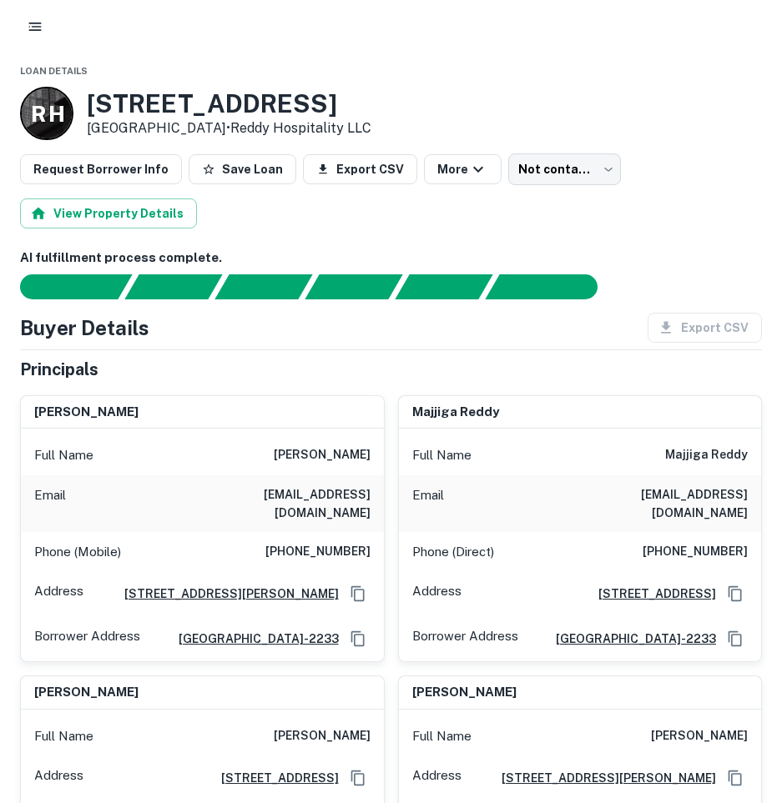
drag, startPoint x: 117, startPoint y: 112, endPoint x: 207, endPoint y: 126, distance: 91.2
click at [207, 126] on div "[STREET_ADDRESS] • Reddy Hospitality LLC" at bounding box center [229, 113] width 284 height 50
copy div "[STREET_ADDRESS]"
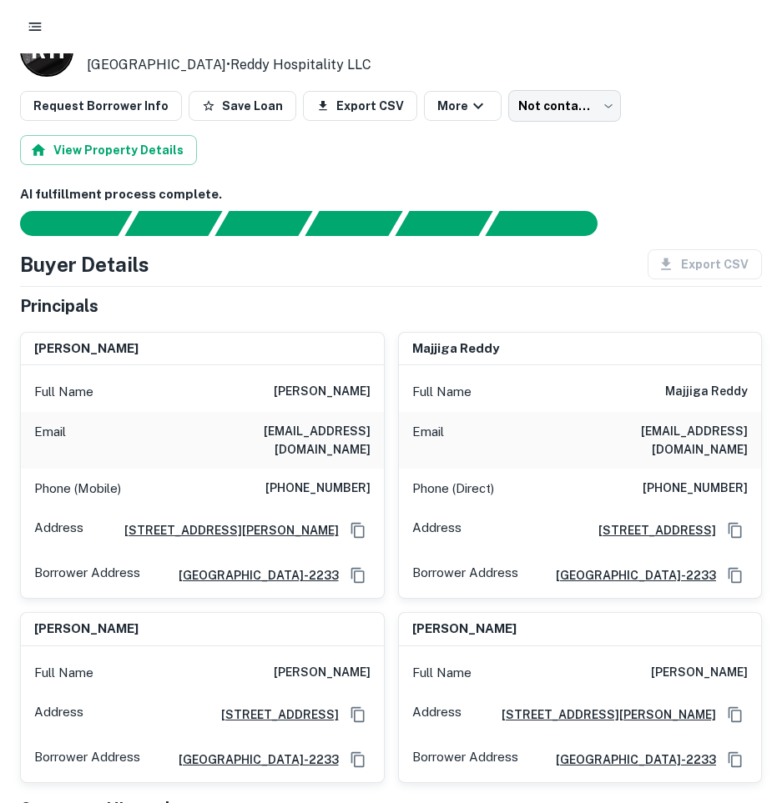
scroll to position [167, 0]
